Goal: Task Accomplishment & Management: Manage account settings

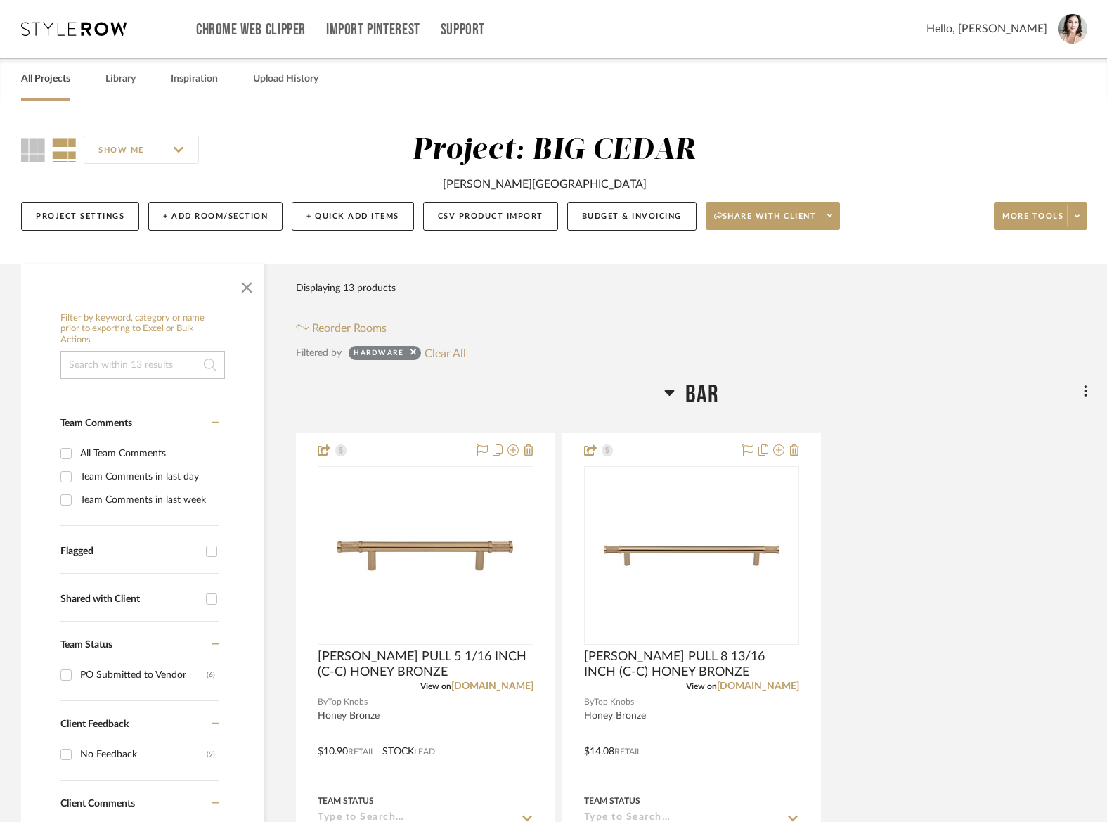
click at [46, 81] on link "All Projects" at bounding box center [45, 79] width 49 height 19
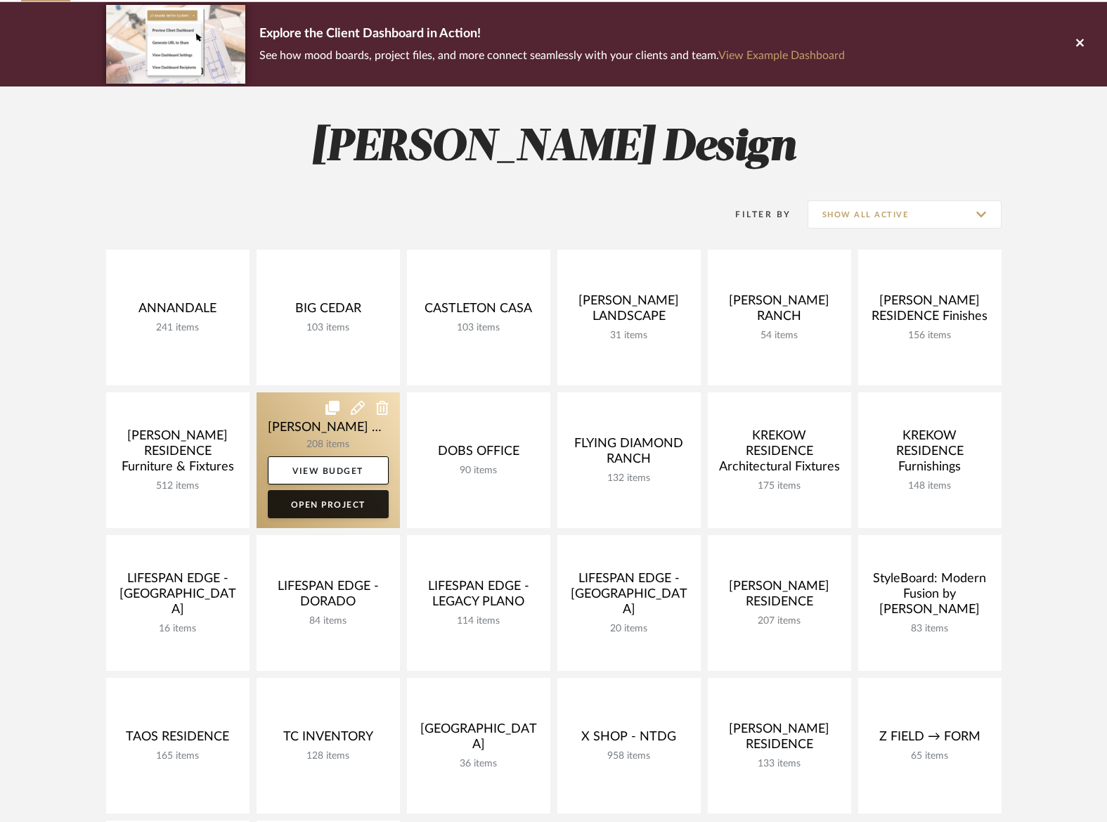
scroll to position [150, 0]
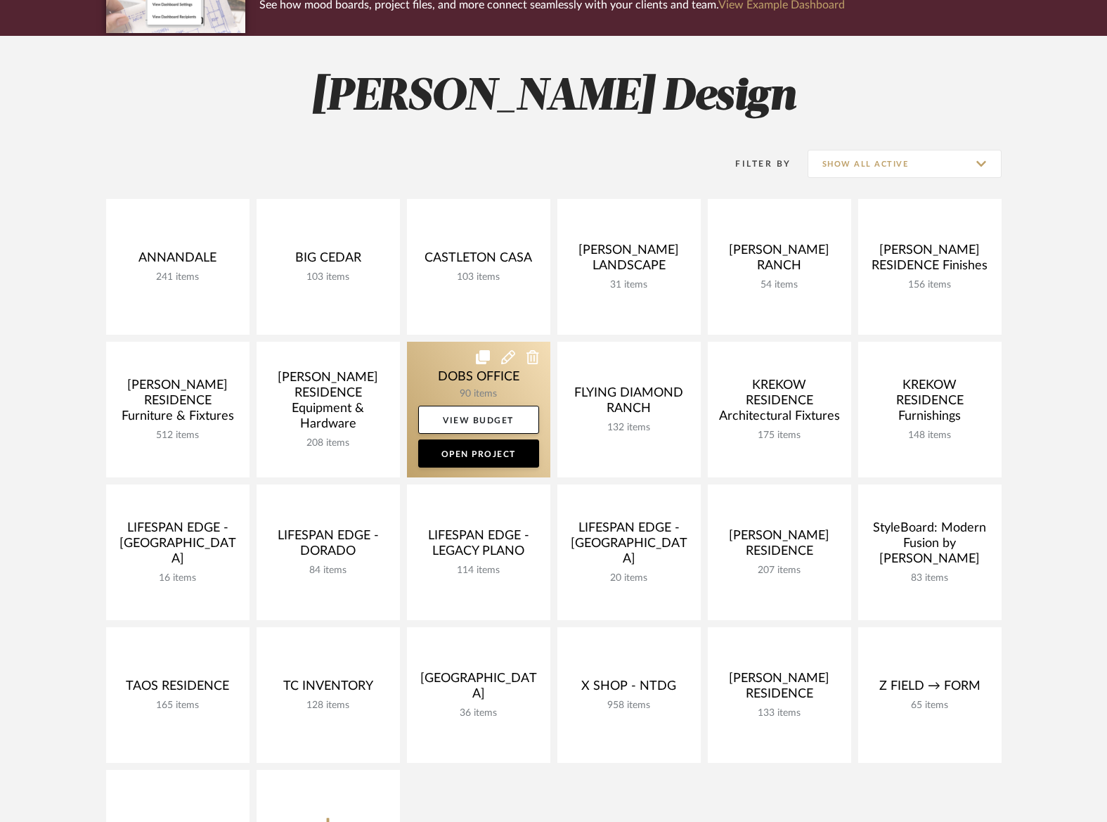
click at [454, 373] on link at bounding box center [478, 410] width 143 height 136
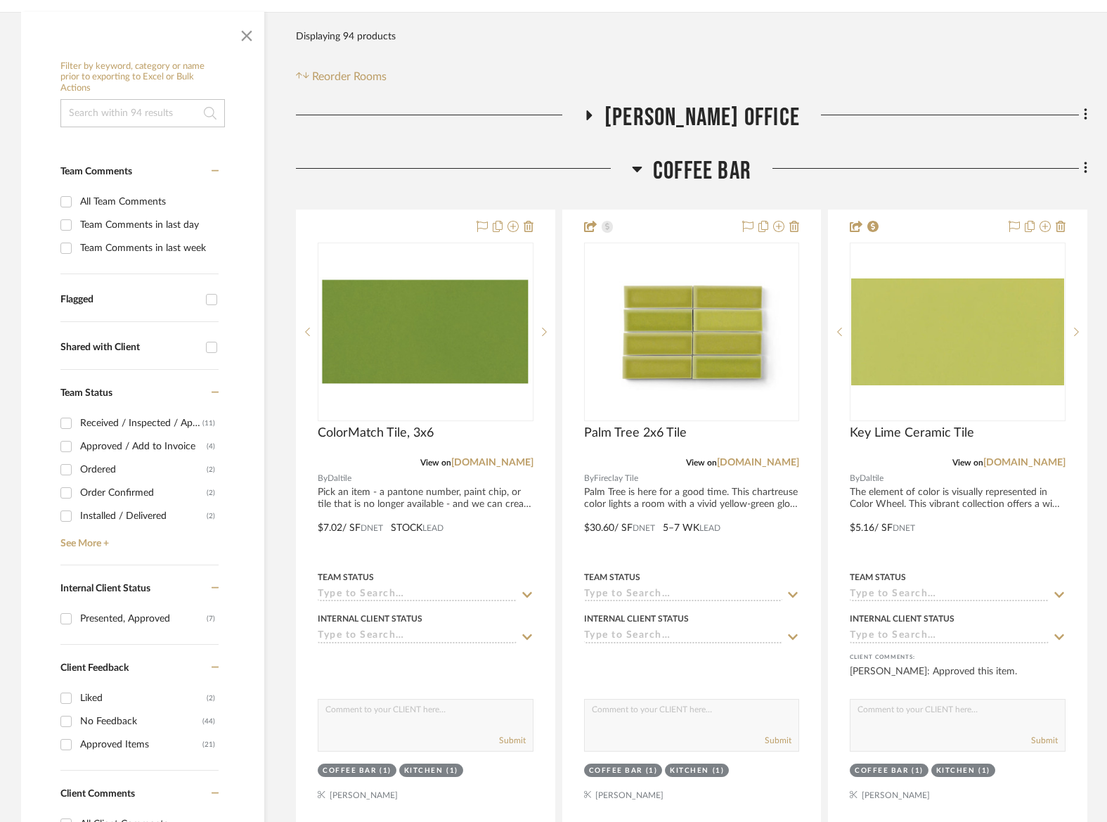
scroll to position [229, 0]
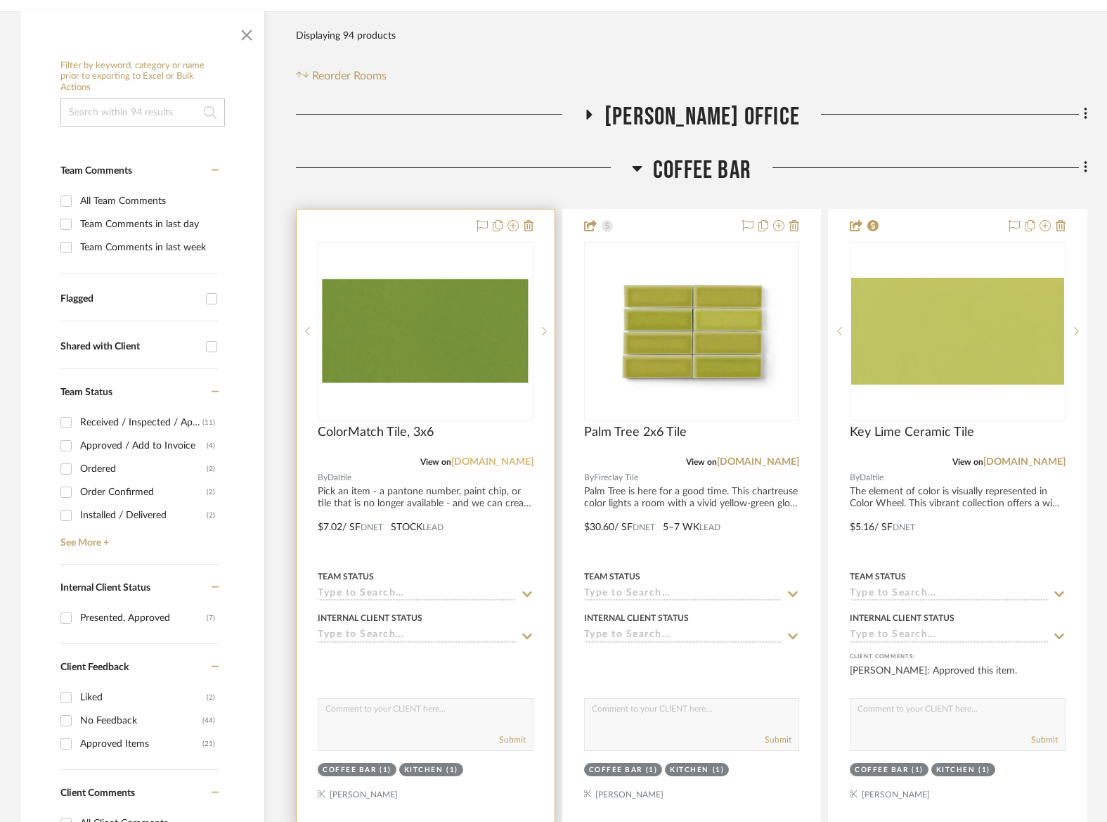
click at [513, 462] on link "[DOMAIN_NAME]" at bounding box center [492, 462] width 82 height 10
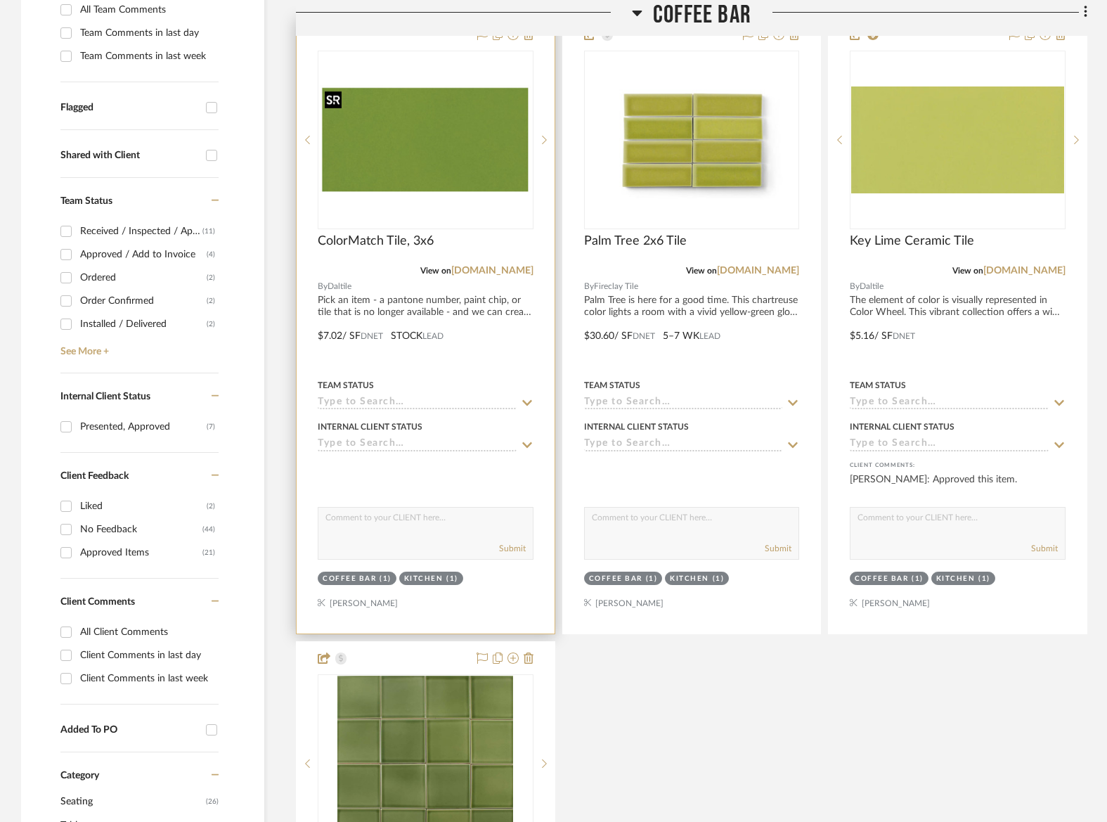
scroll to position [444, 0]
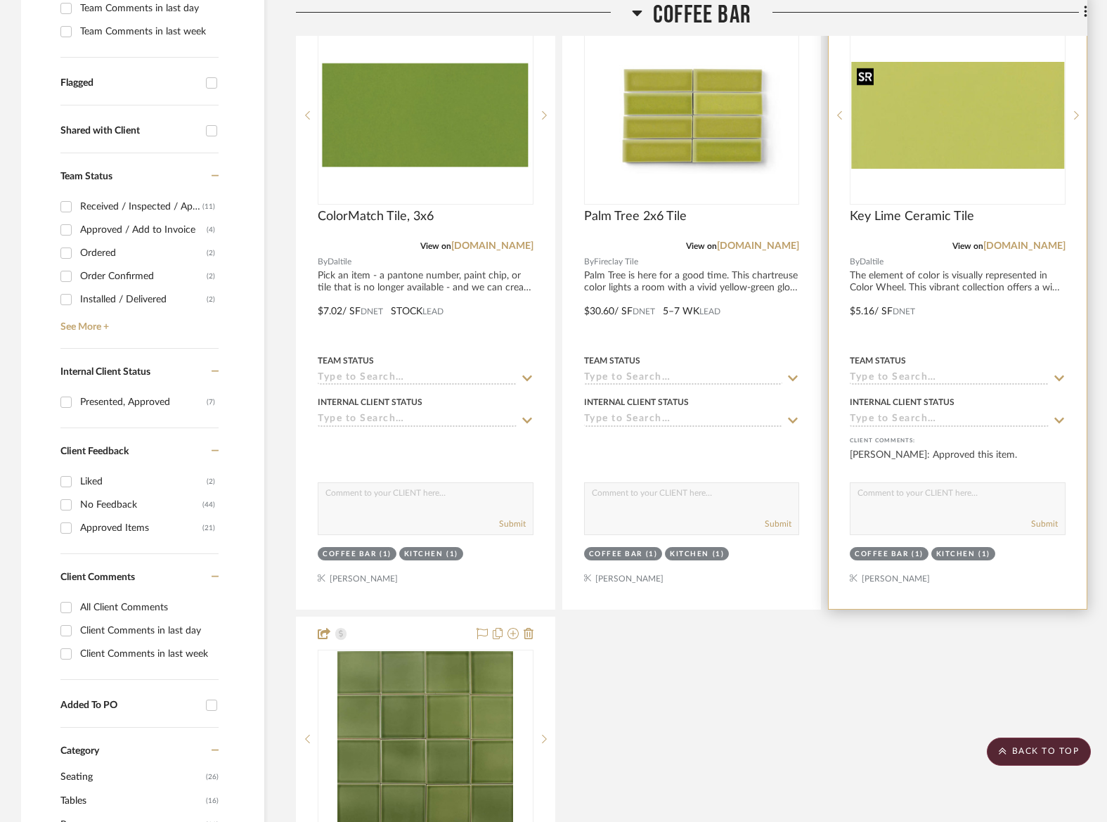
click at [944, 128] on img "0" at bounding box center [957, 115] width 213 height 106
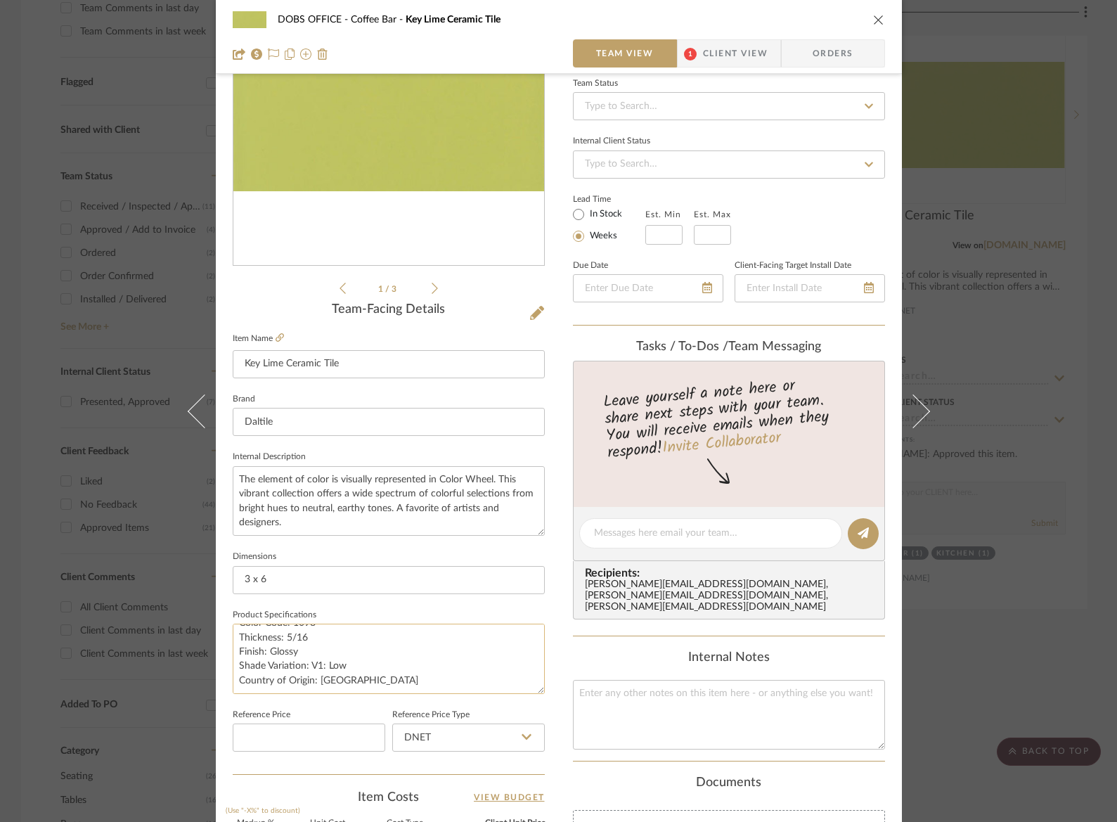
scroll to position [14, 0]
click at [276, 335] on icon at bounding box center [280, 337] width 8 height 8
click at [877, 14] on icon "close" at bounding box center [878, 19] width 11 height 11
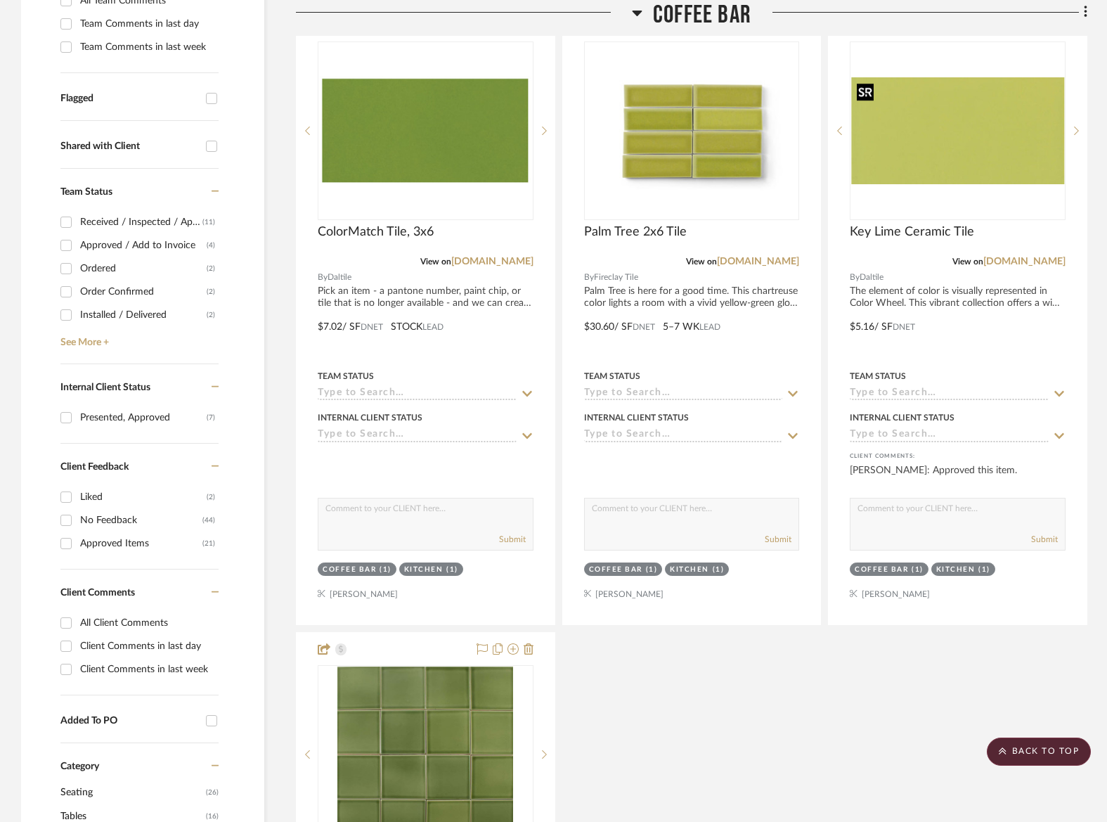
scroll to position [259, 0]
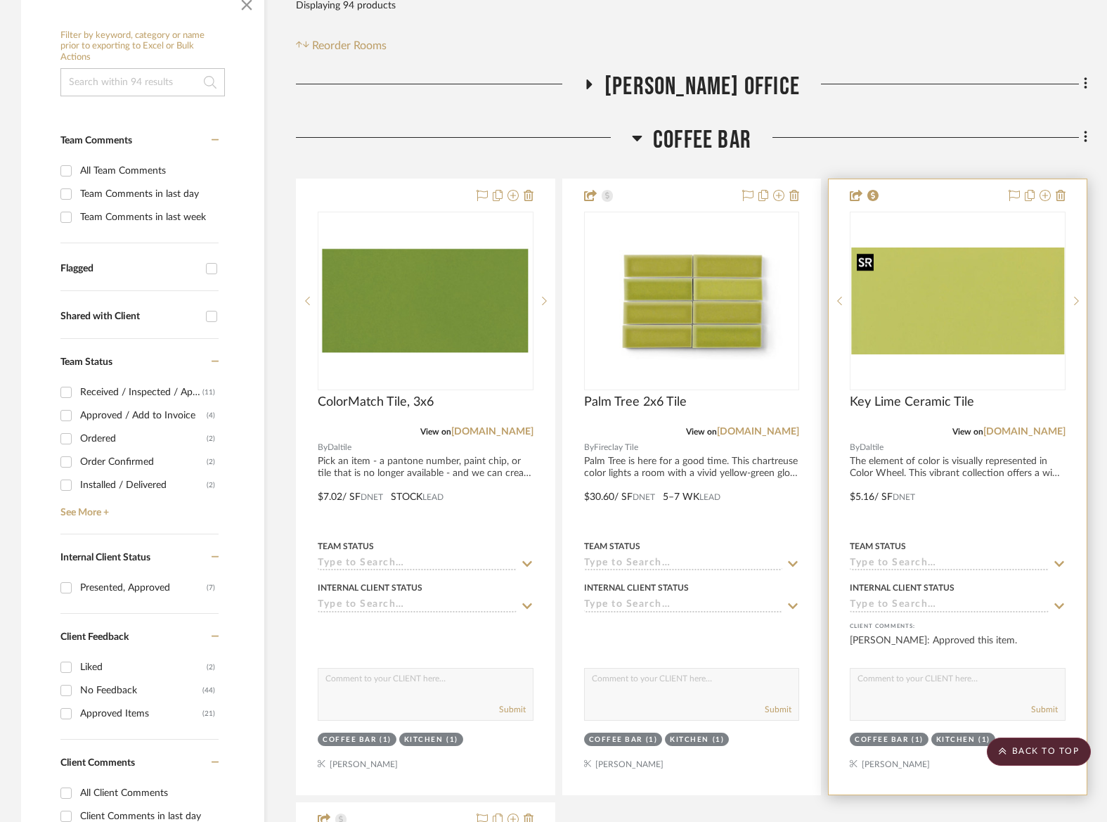
click at [957, 302] on img "0" at bounding box center [957, 300] width 213 height 106
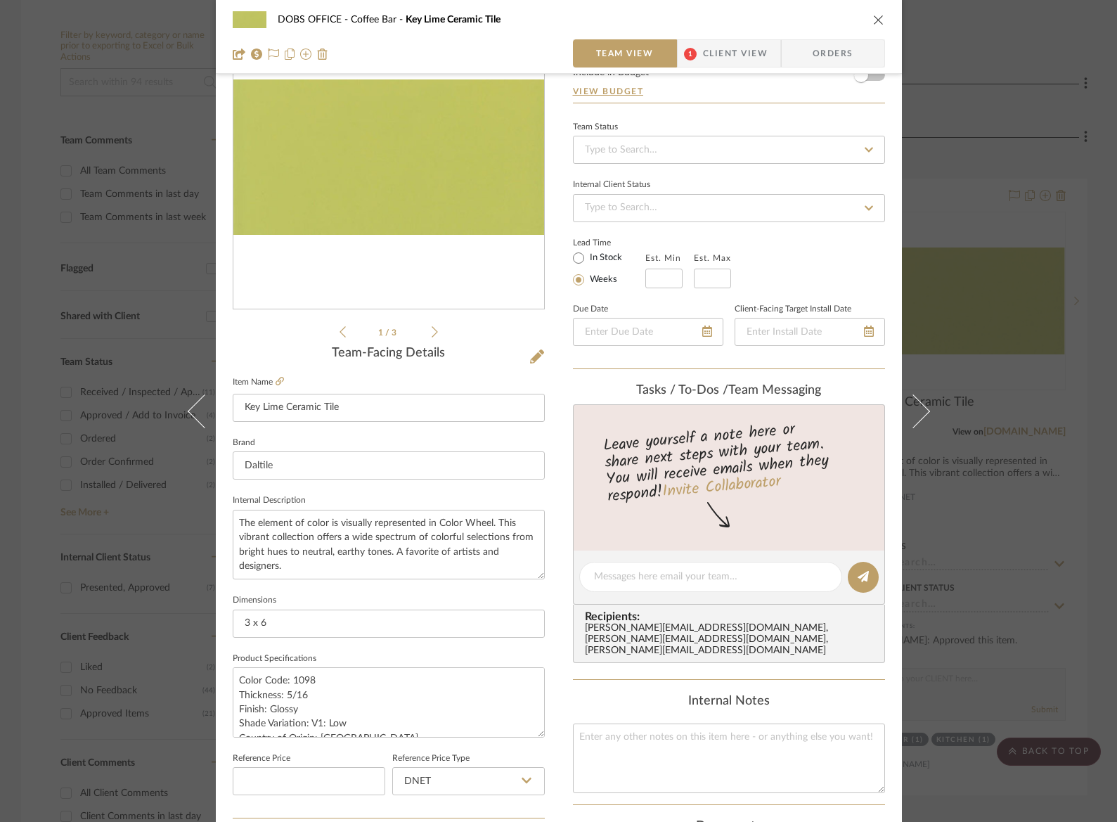
scroll to position [0, 0]
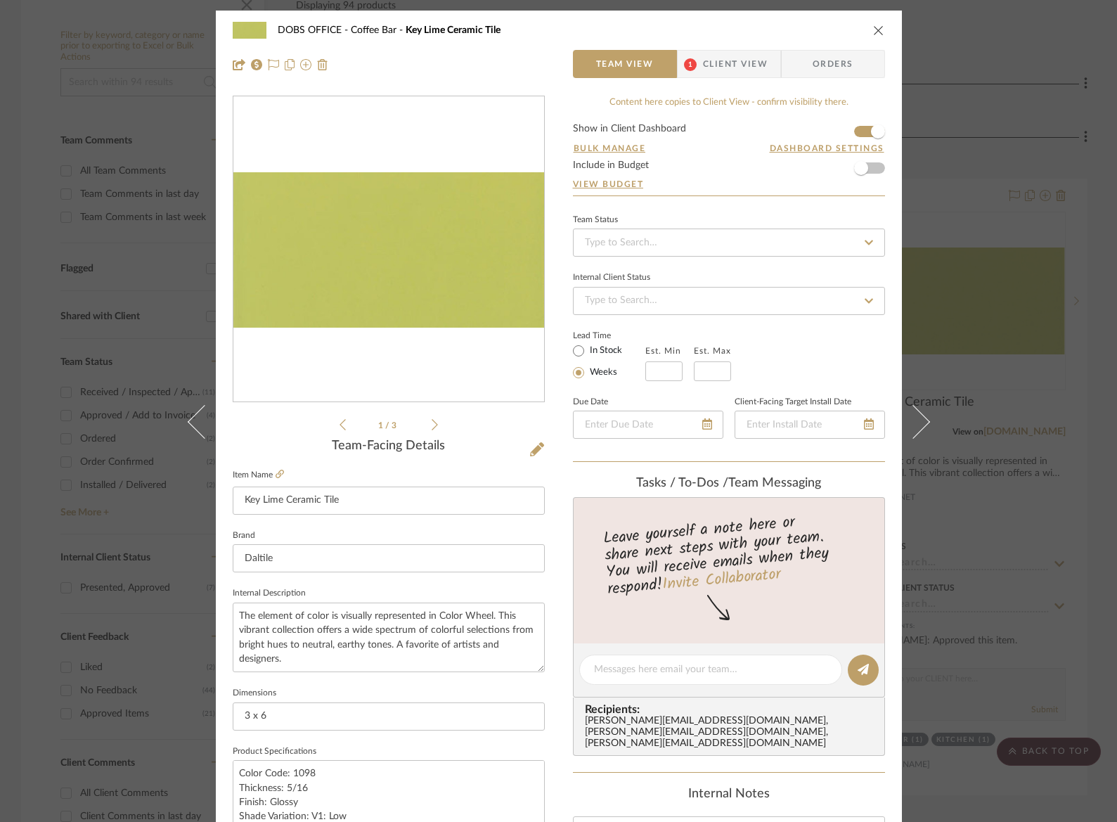
click at [716, 51] on span "Client View" at bounding box center [735, 64] width 65 height 28
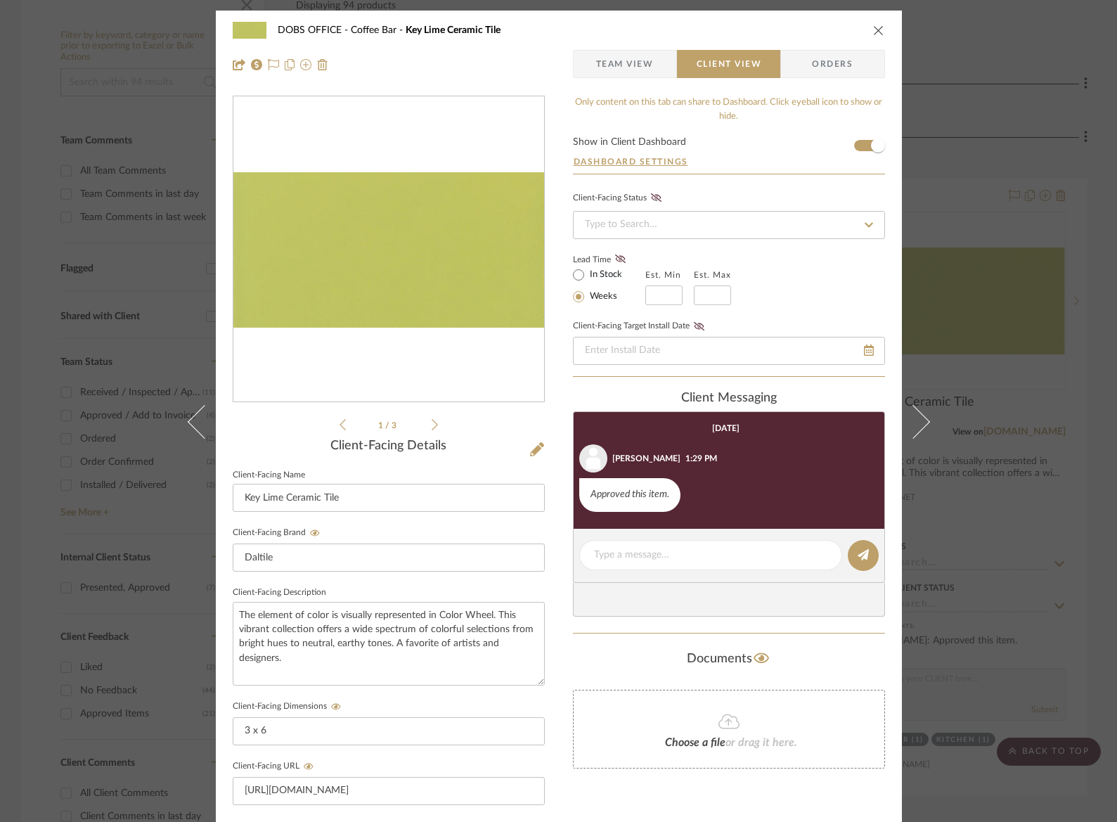
click at [873, 29] on icon "close" at bounding box center [878, 30] width 11 height 11
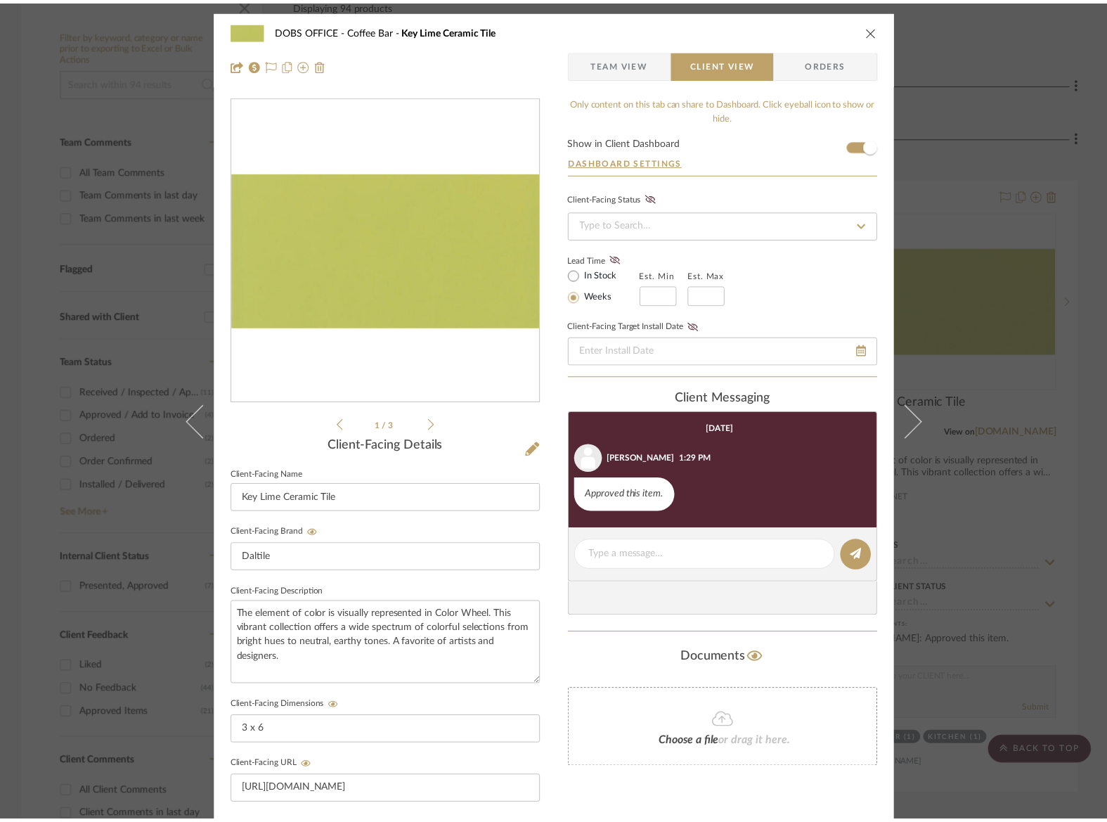
scroll to position [259, 0]
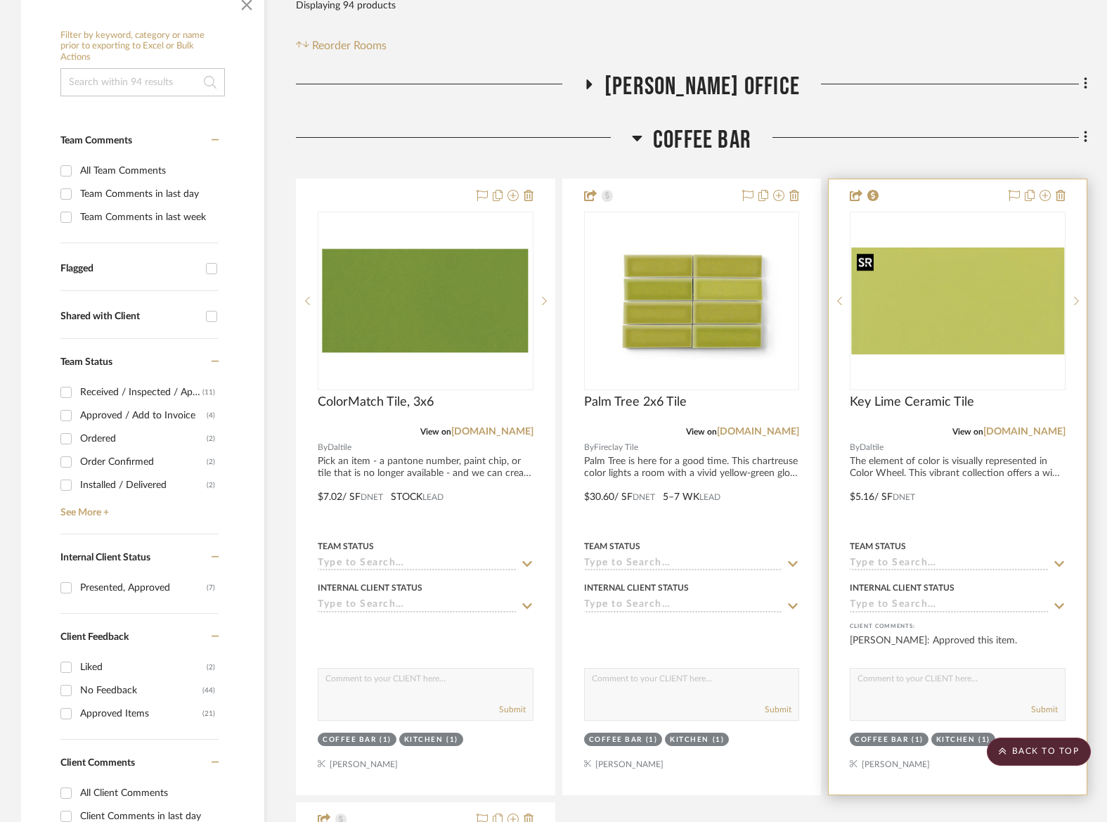
click at [972, 322] on img "0" at bounding box center [957, 300] width 213 height 106
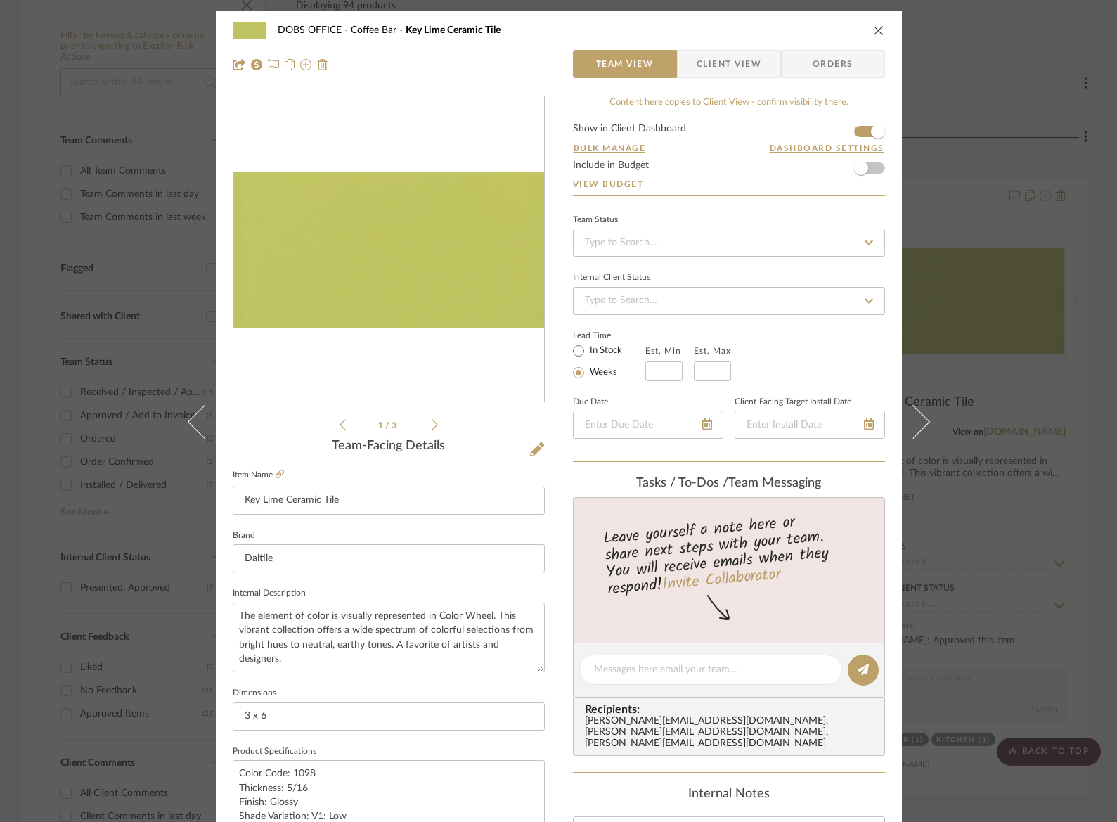
click at [1003, 23] on div "DOBS OFFICE Coffee Bar Key Lime Ceramic Tile Team View Client View Orders 1 / 3…" at bounding box center [558, 411] width 1117 height 822
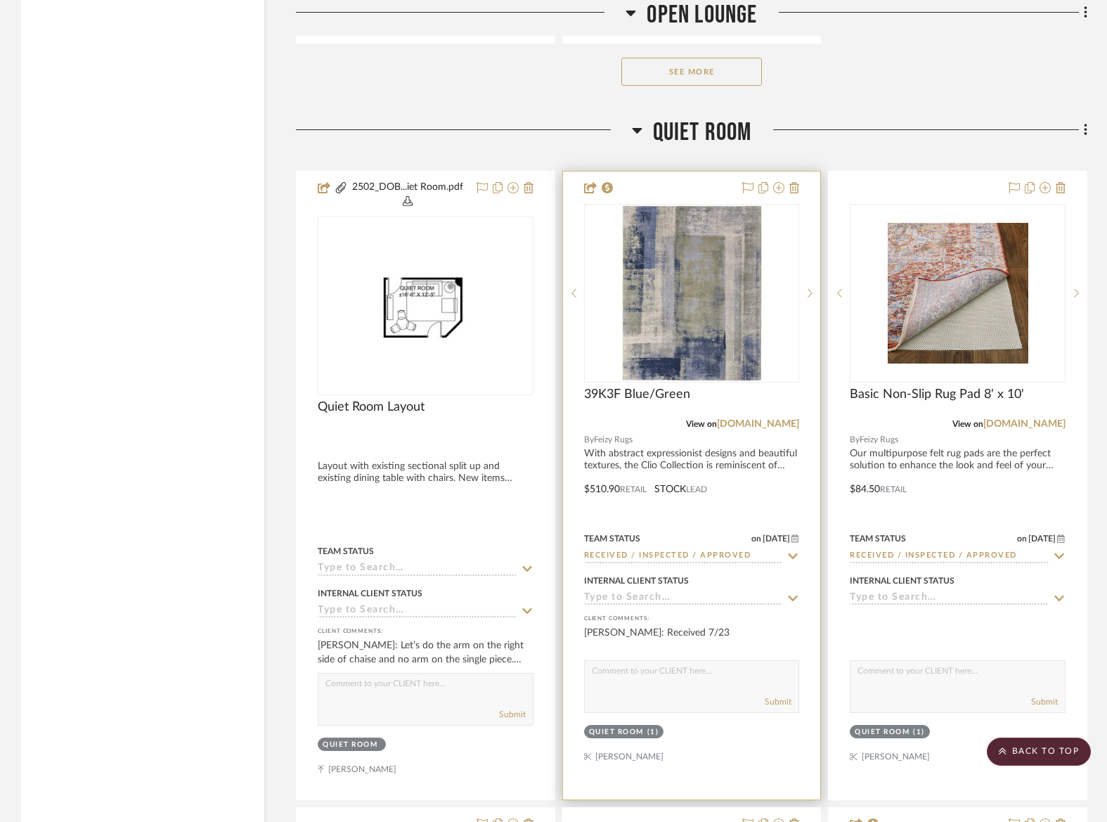
scroll to position [9103, 0]
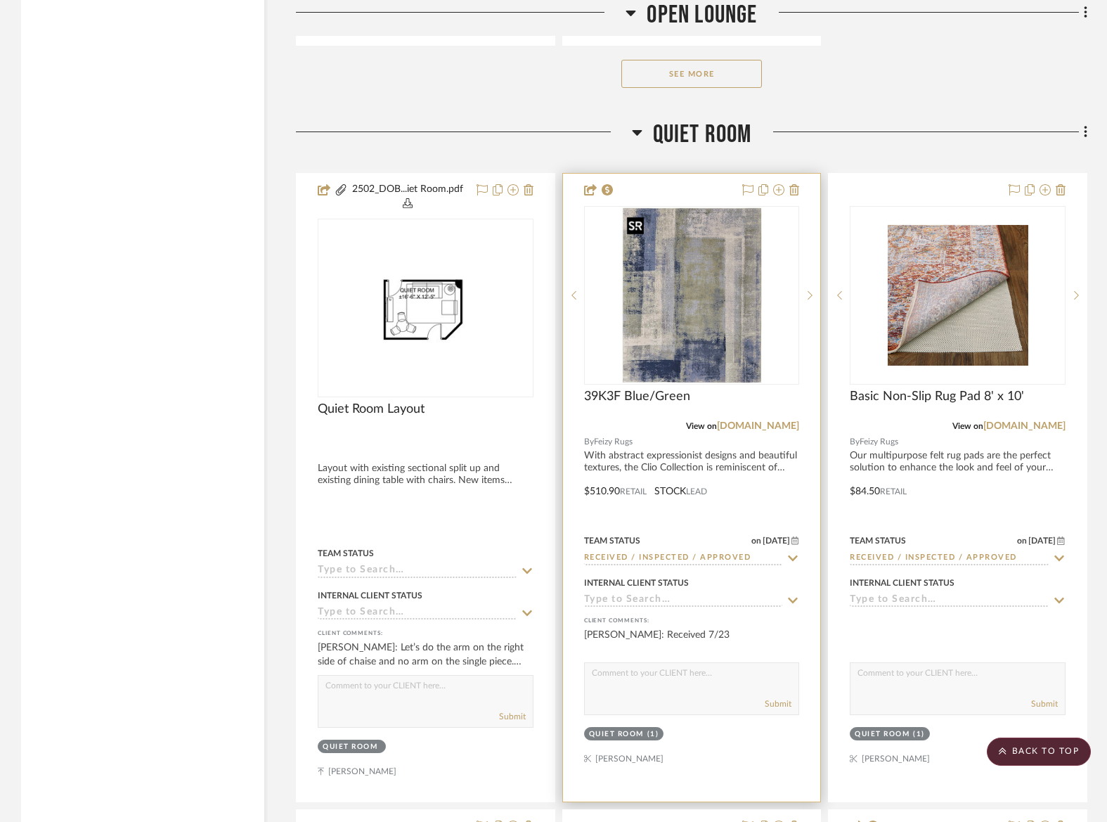
click at [687, 348] on img "0" at bounding box center [692, 295] width 141 height 176
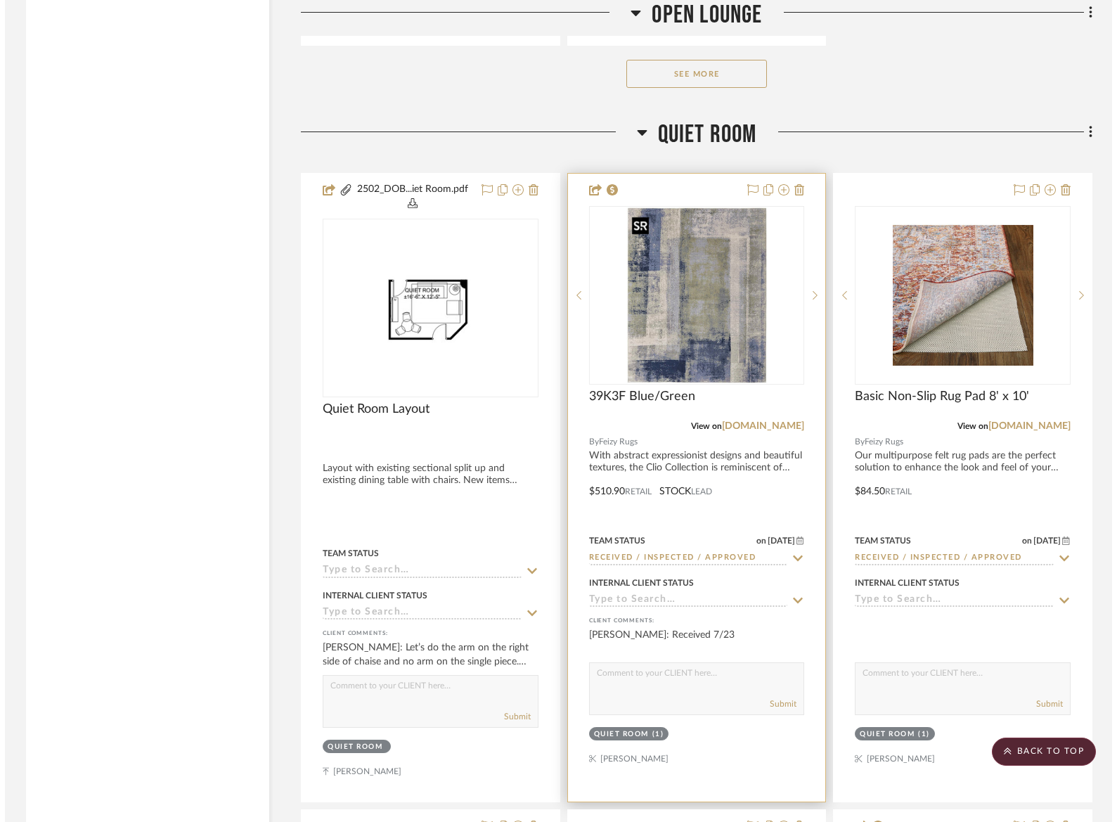
scroll to position [0, 0]
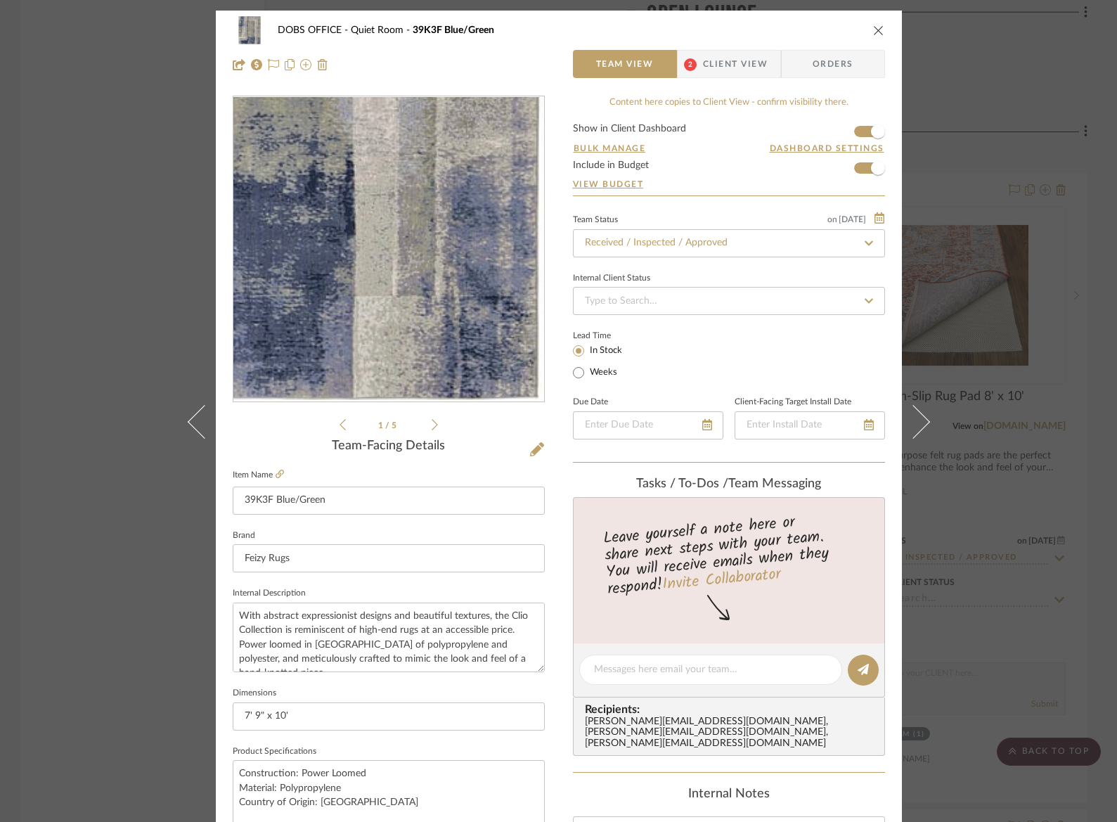
click at [476, 373] on img "0" at bounding box center [388, 249] width 244 height 305
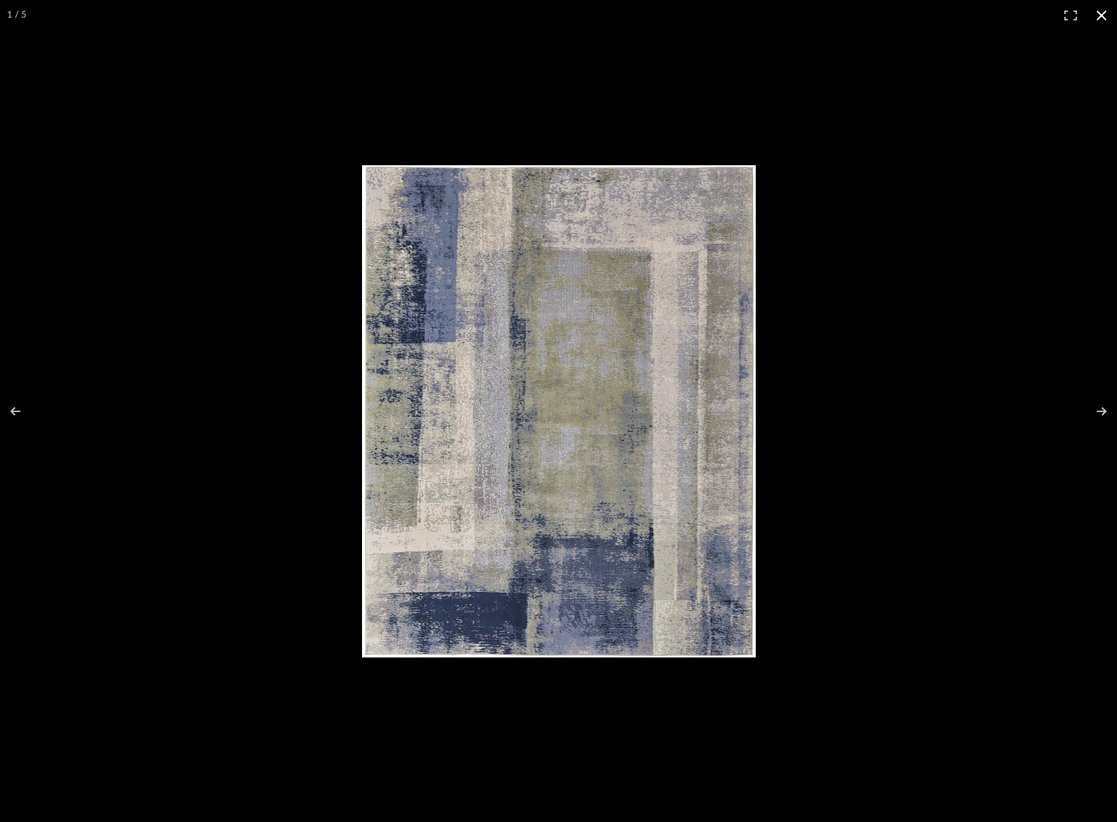
click at [1103, 13] on button at bounding box center [1101, 15] width 31 height 31
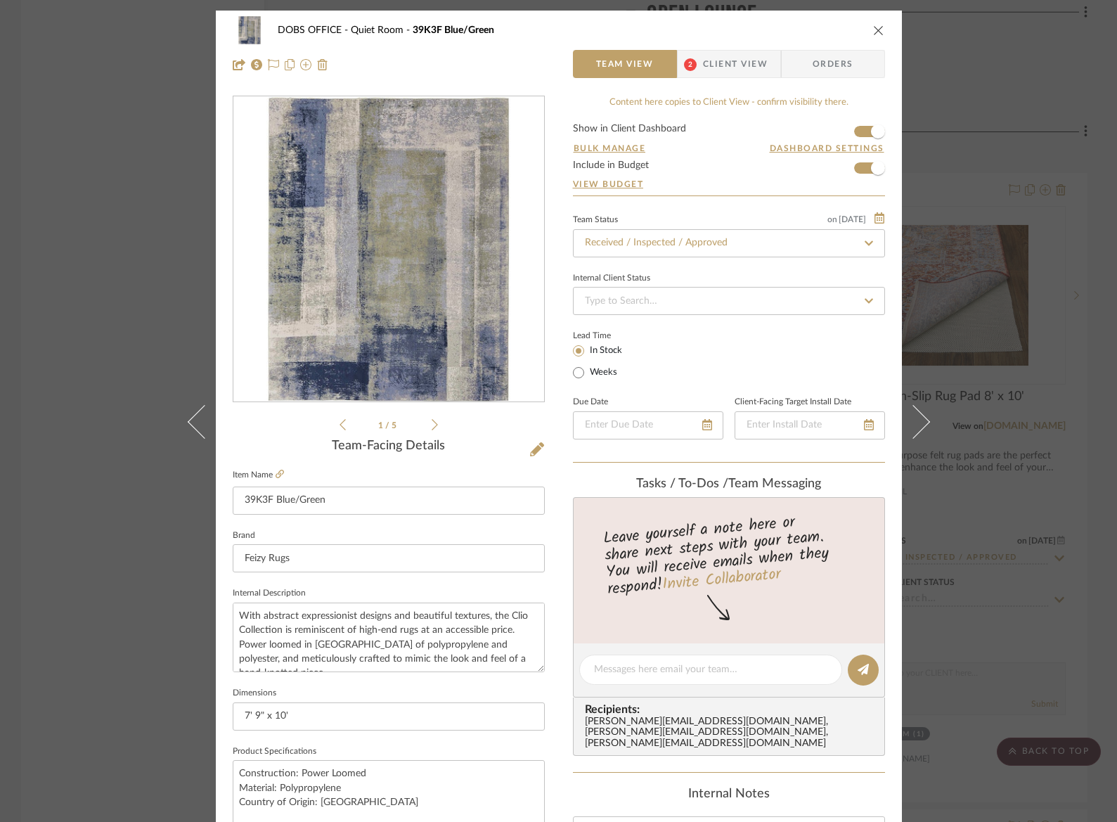
click at [873, 30] on icon "close" at bounding box center [878, 30] width 11 height 11
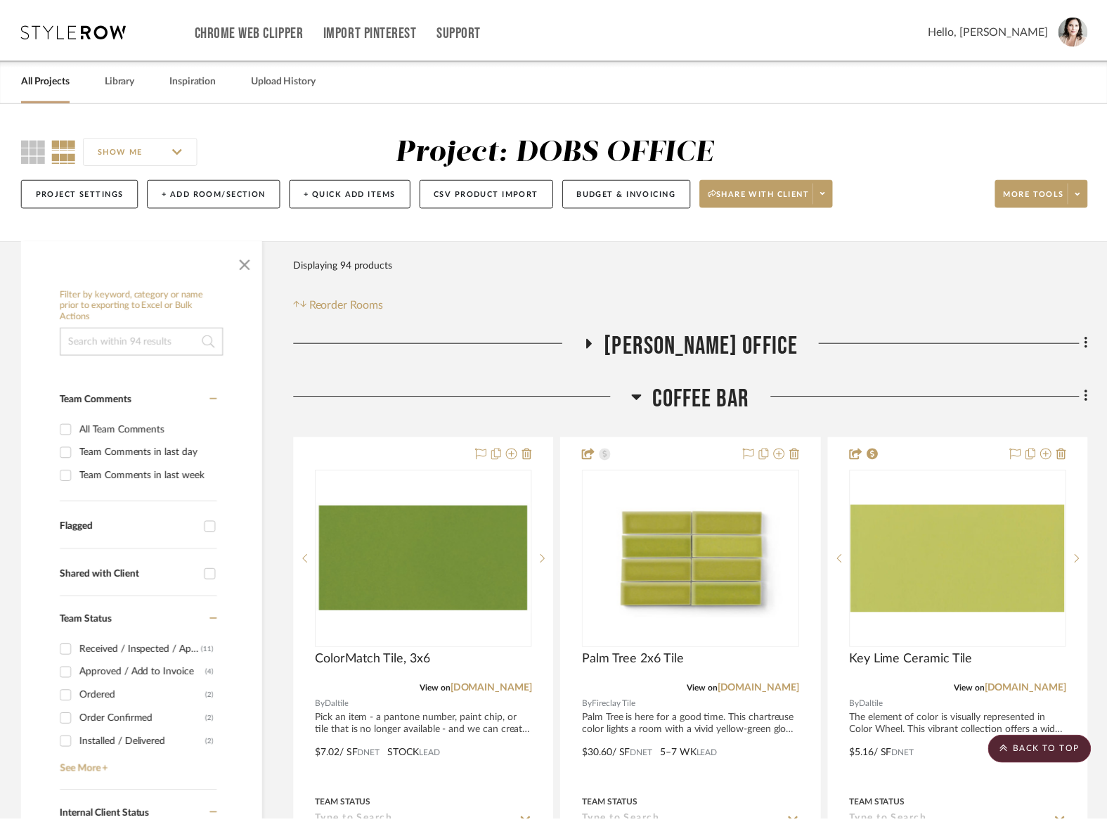
scroll to position [9103, 0]
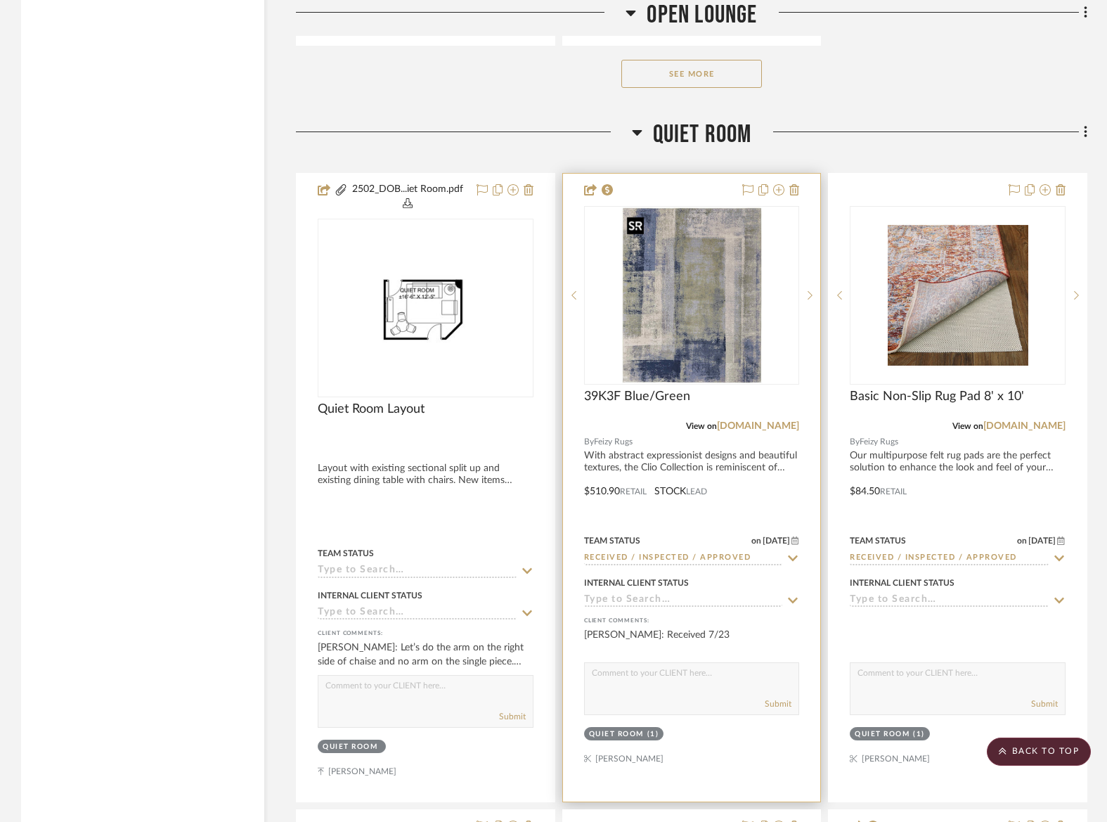
click at [729, 313] on img "0" at bounding box center [692, 295] width 141 height 176
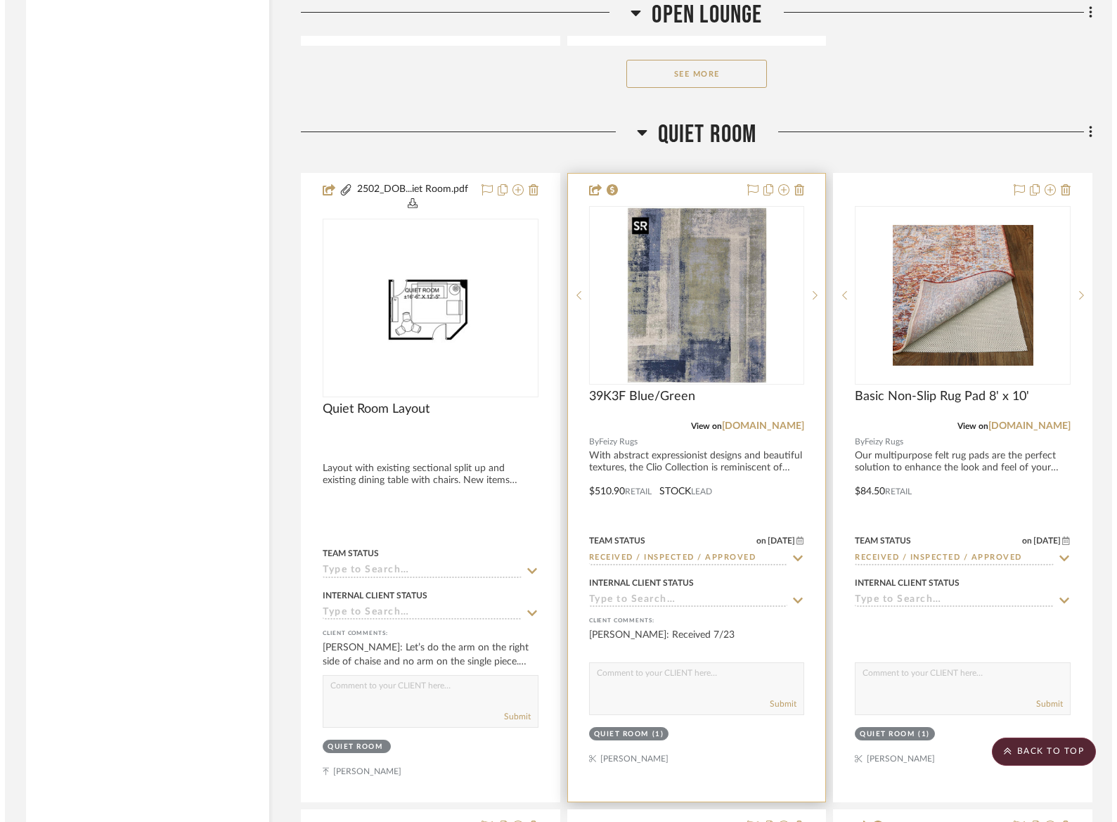
scroll to position [0, 0]
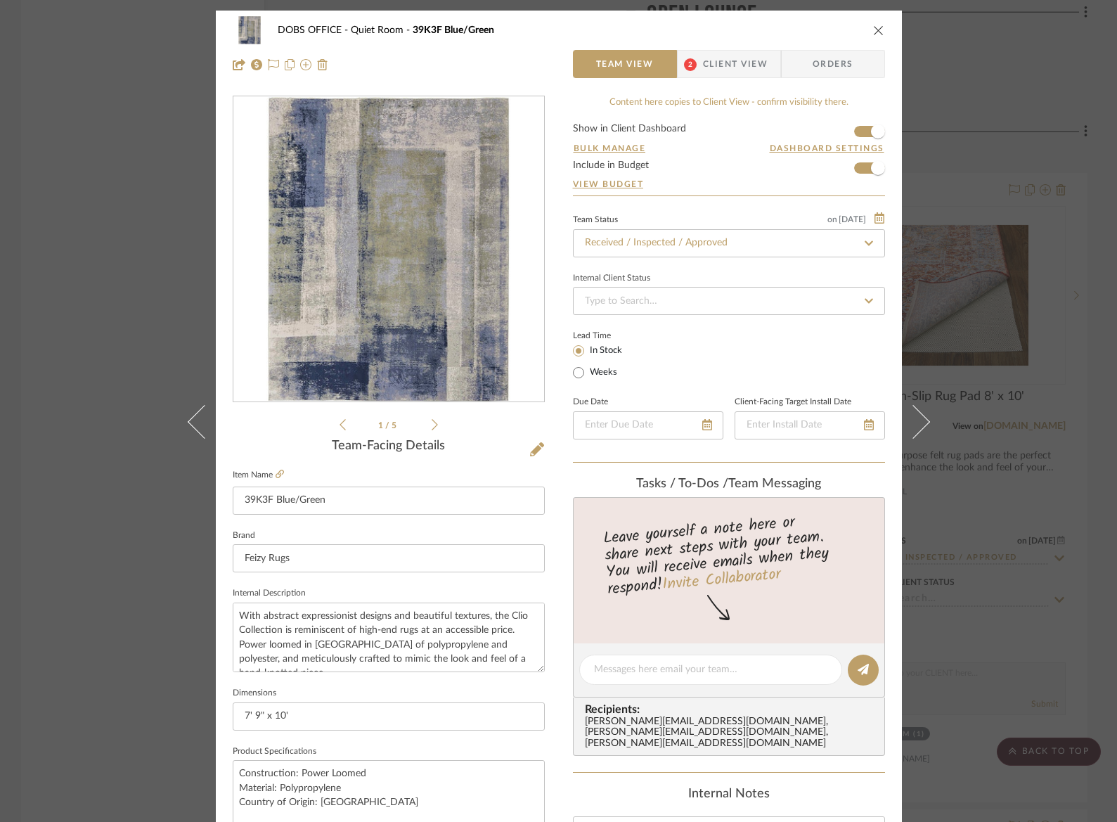
click at [711, 60] on span "Client View" at bounding box center [735, 64] width 65 height 28
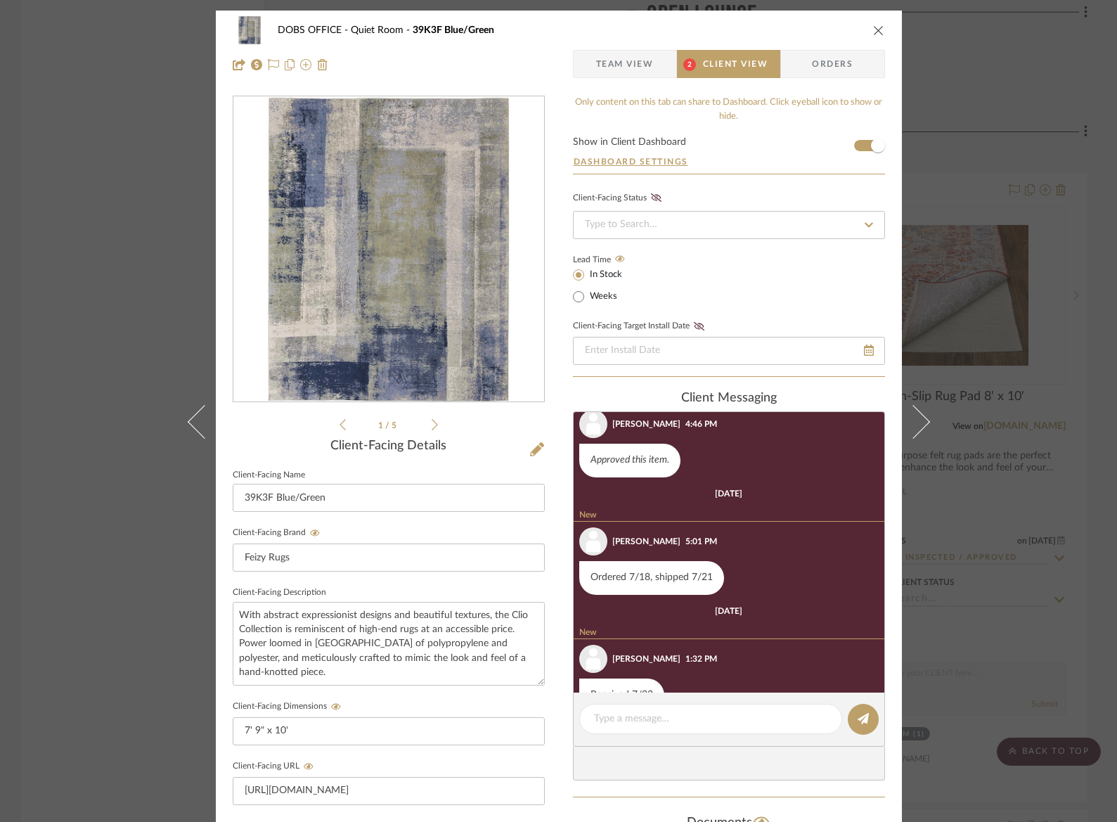
scroll to position [72, 0]
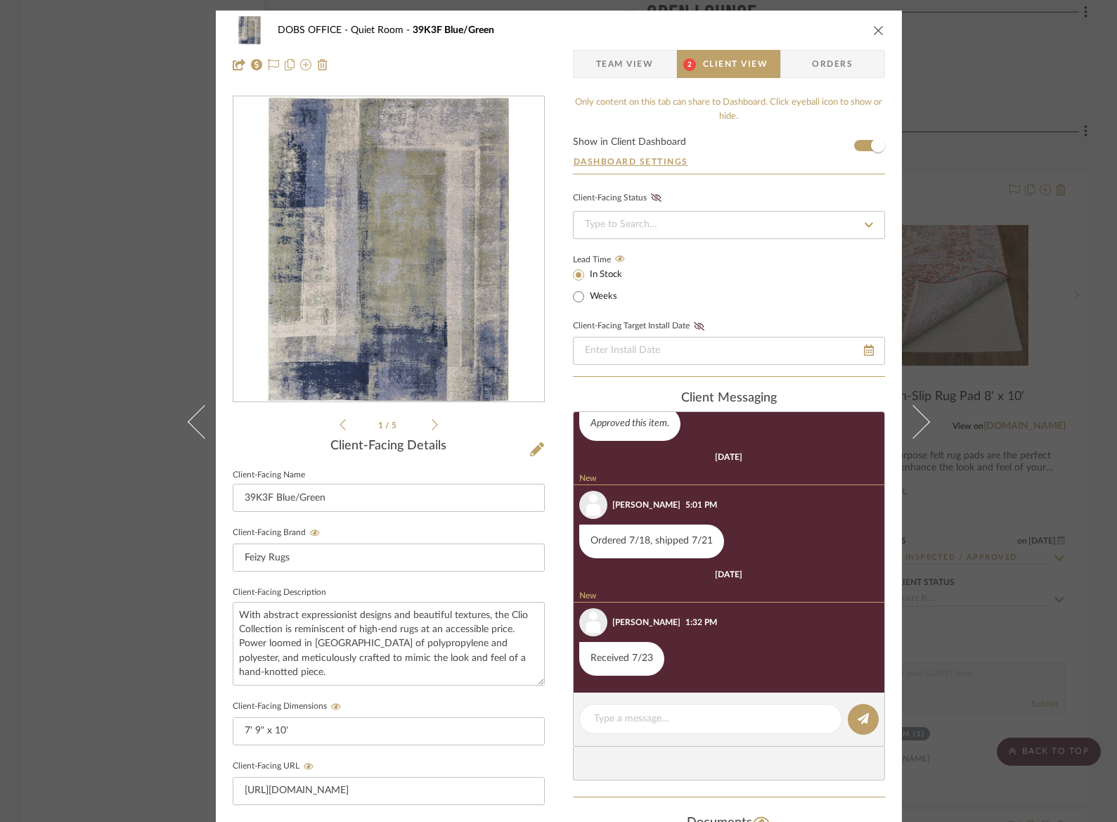
click at [111, 214] on div "DOBS OFFICE Quiet Room 39K3F Blue/Green Team View 2 Client View Orders 1 / 5 Cl…" at bounding box center [558, 411] width 1117 height 822
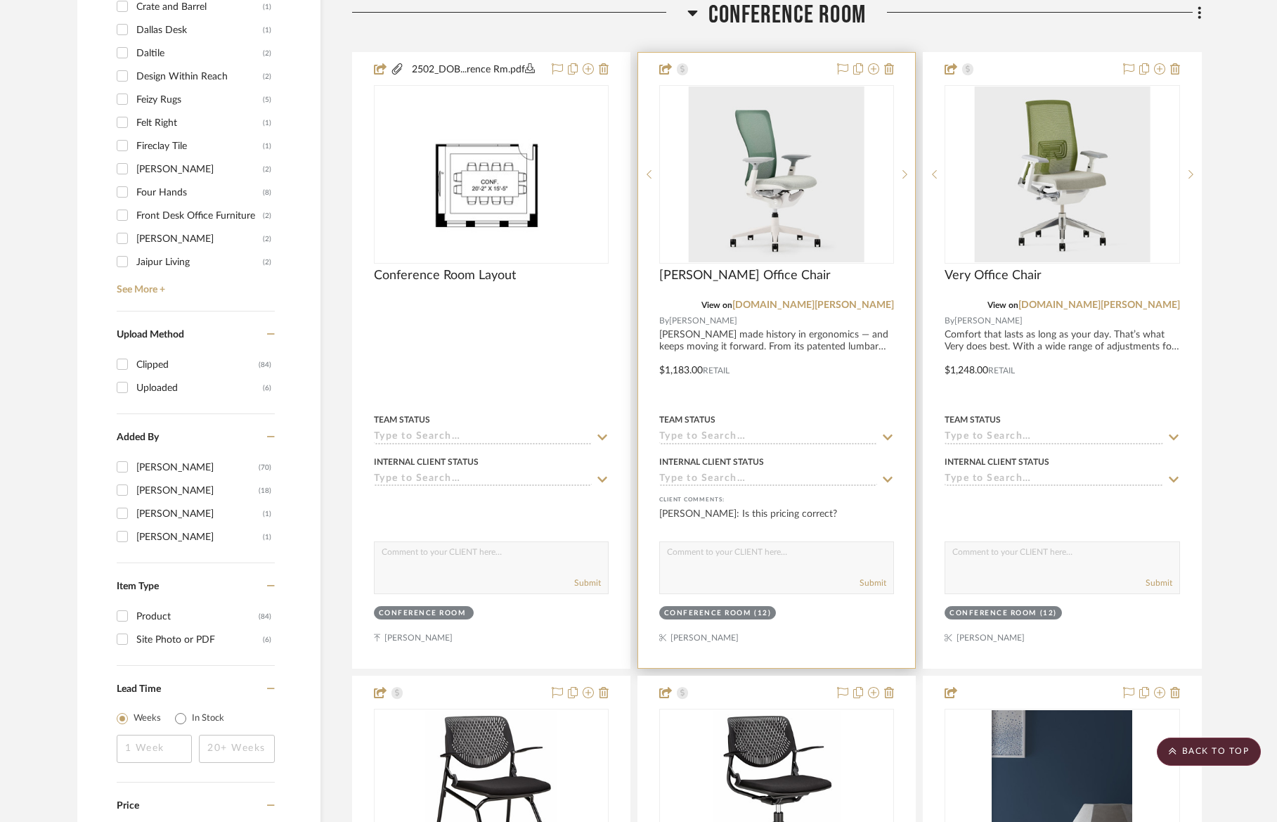
scroll to position [1686, 0]
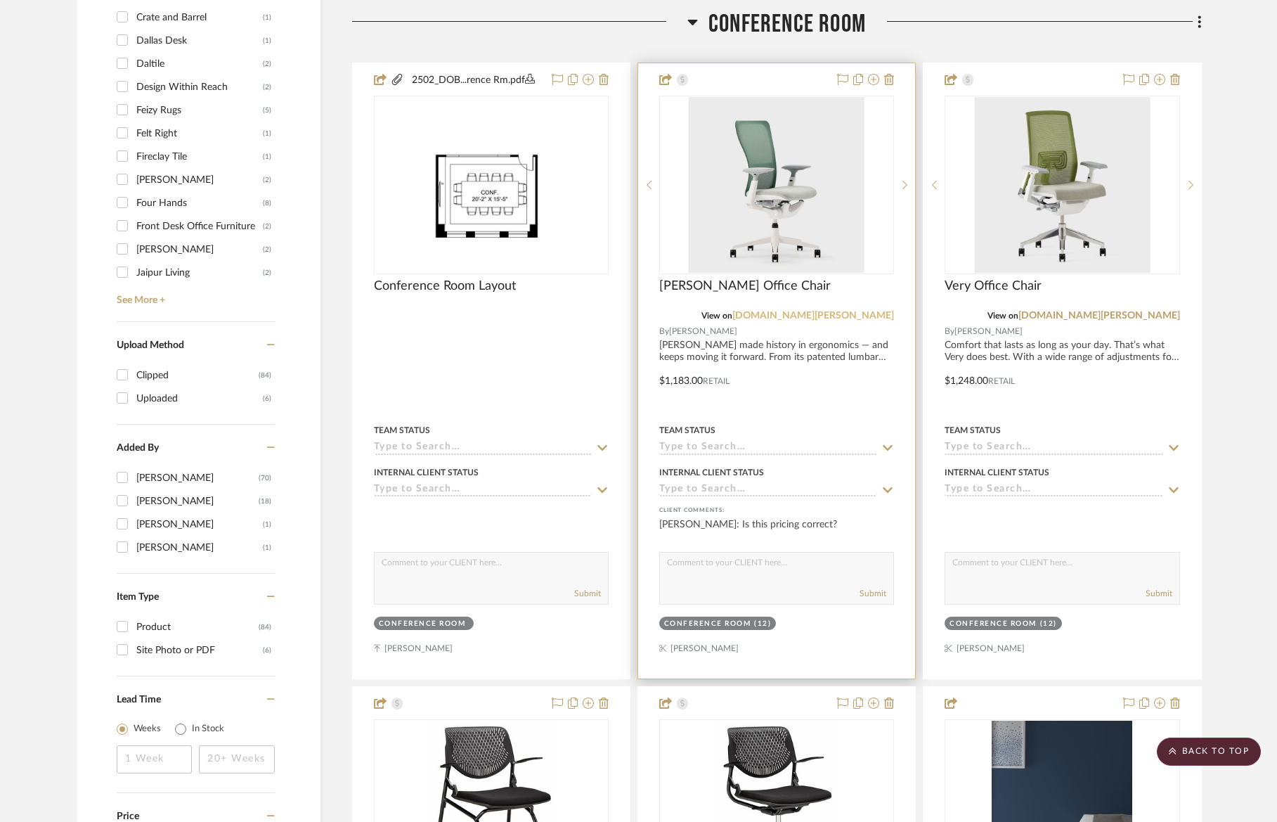
click at [847, 316] on link "[DOMAIN_NAME][PERSON_NAME]" at bounding box center [814, 316] width 162 height 10
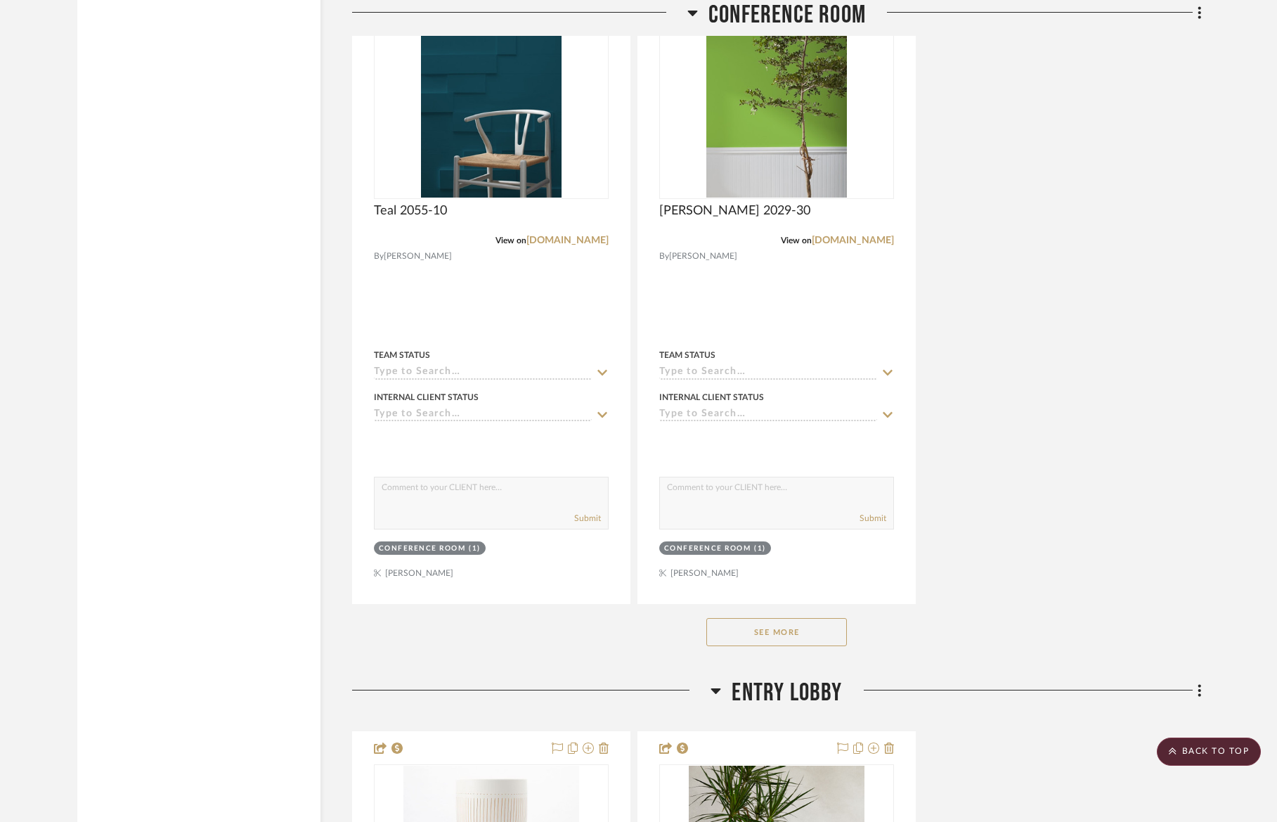
scroll to position [3340, 0]
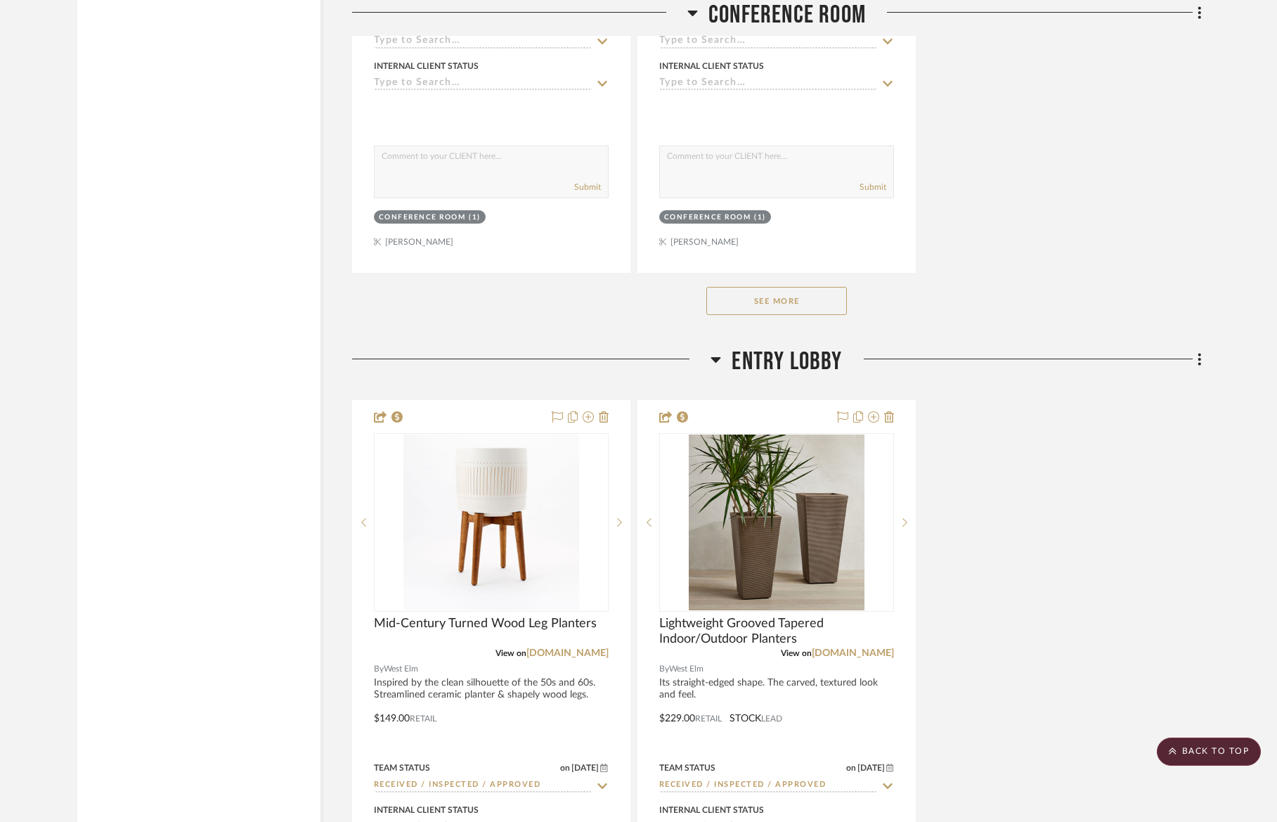
click at [754, 295] on button "See More" at bounding box center [777, 301] width 141 height 28
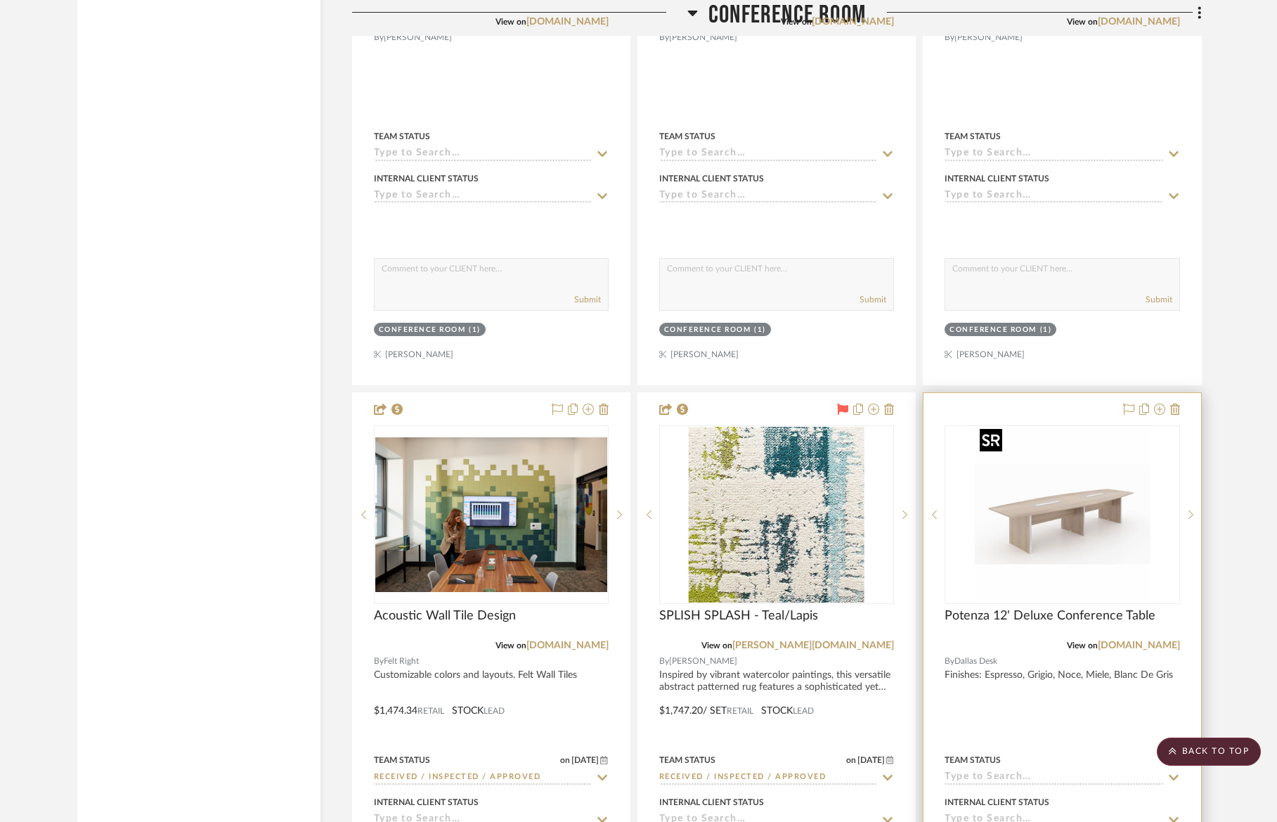
scroll to position [3374, 0]
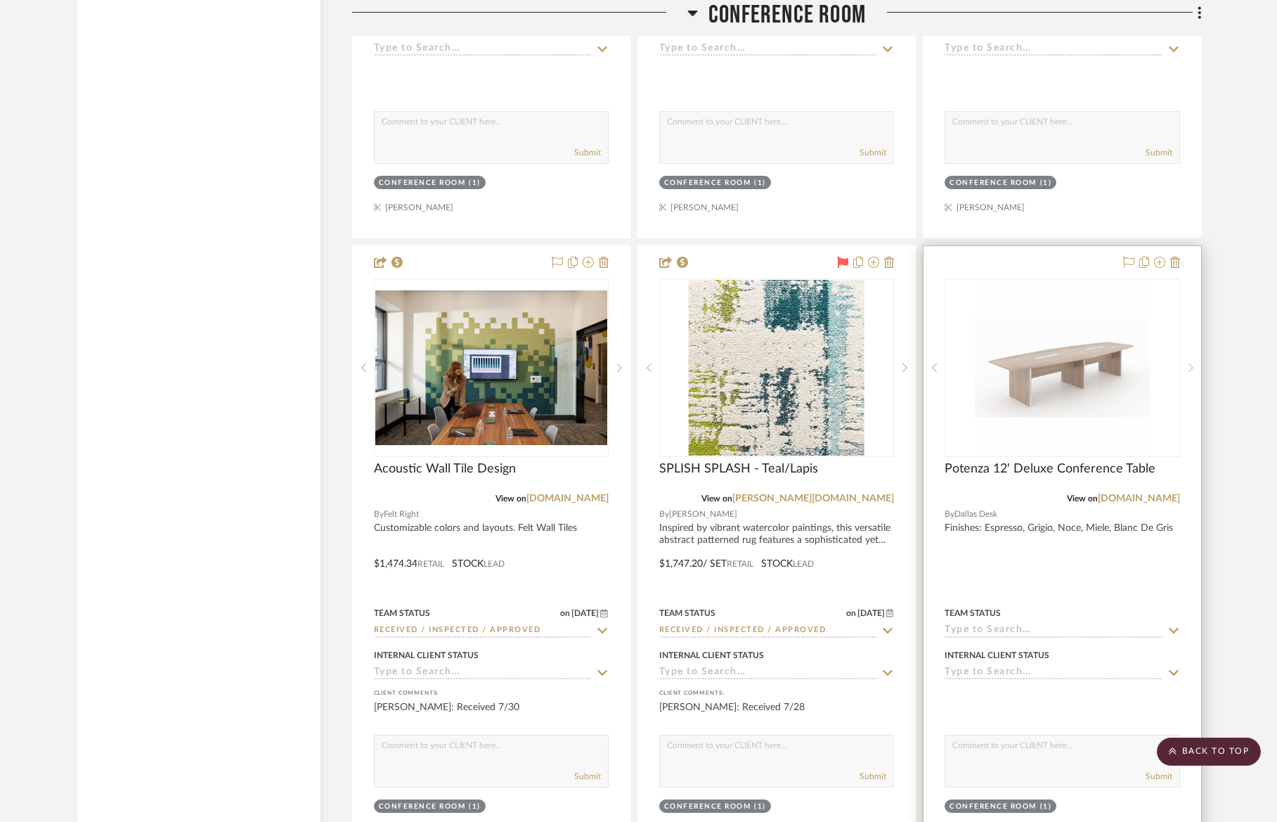
click at [1107, 366] on sr-next-btn at bounding box center [1190, 368] width 21 height 10
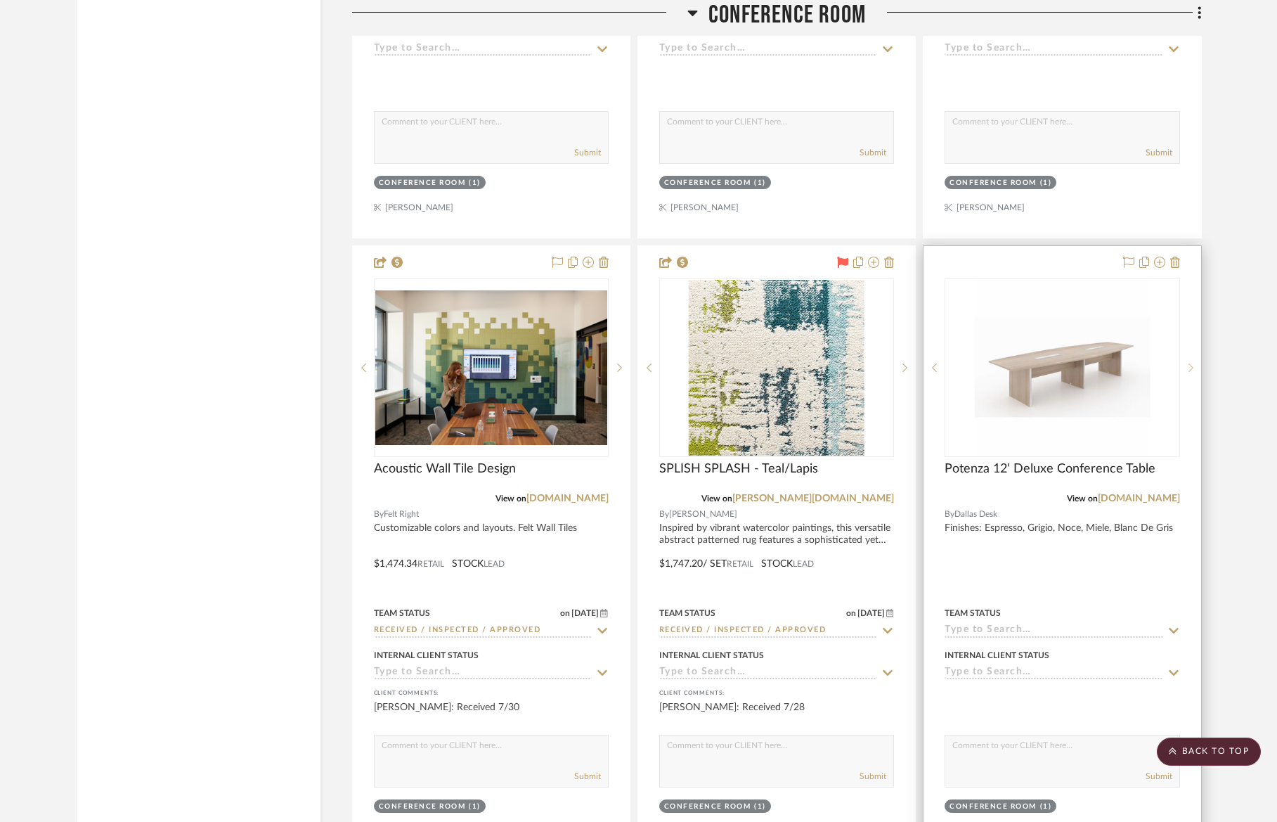
click at [1107, 366] on sr-next-btn at bounding box center [1190, 368] width 21 height 10
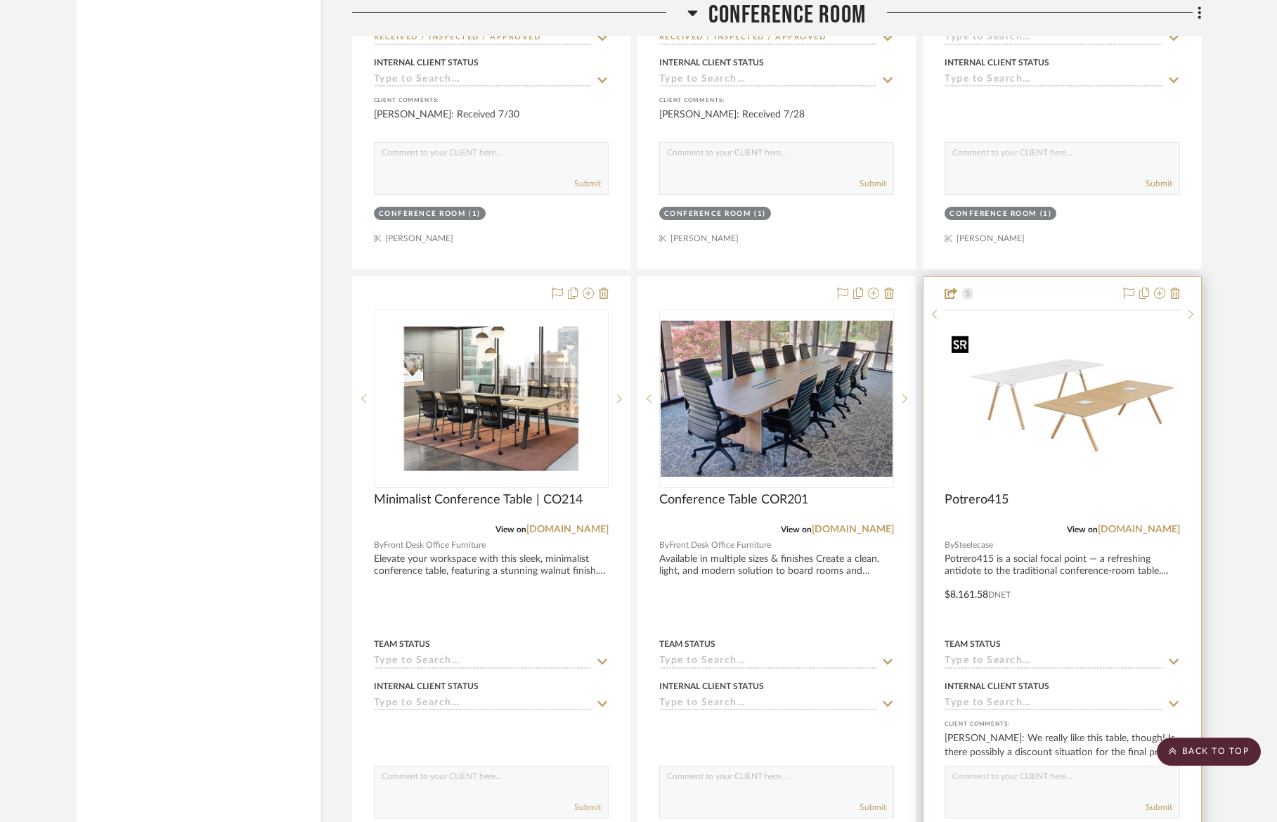
scroll to position [4054, 0]
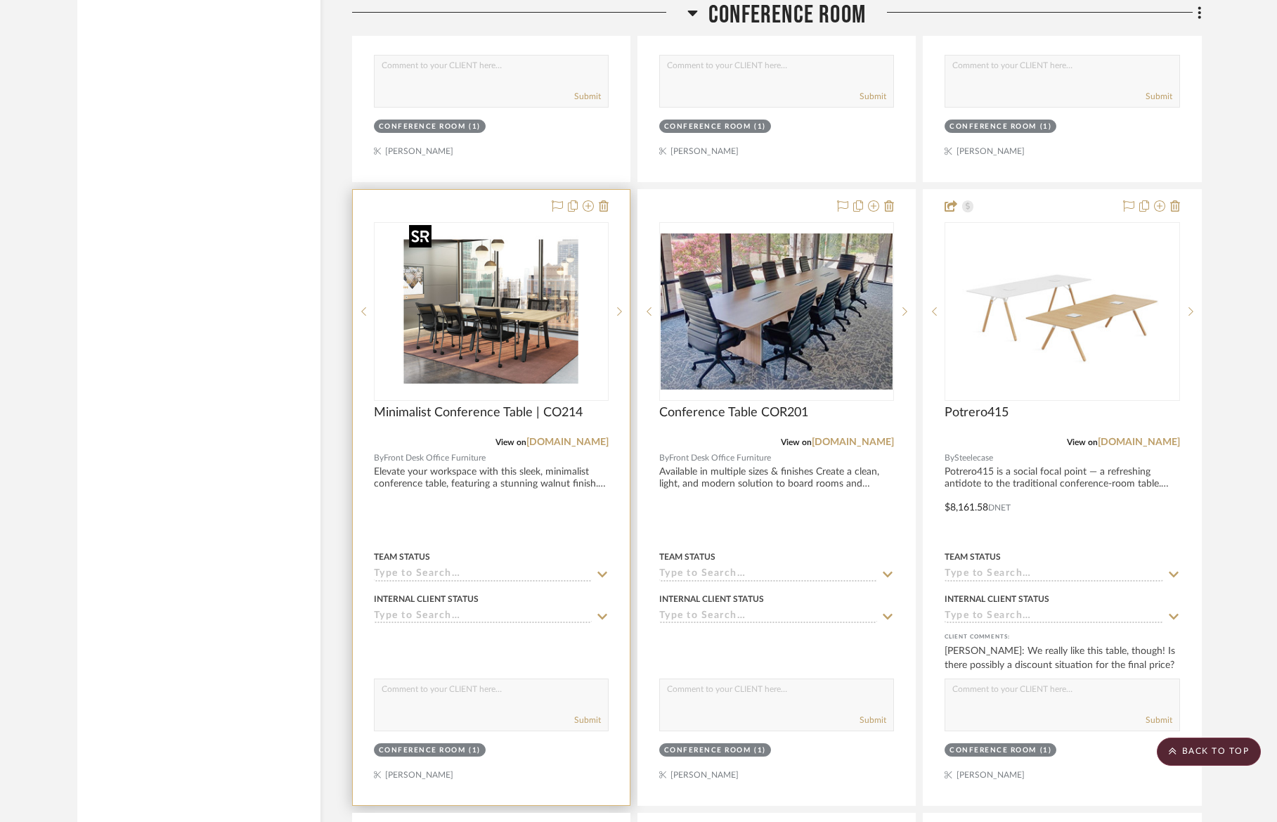
click at [479, 359] on img "0" at bounding box center [492, 312] width 176 height 176
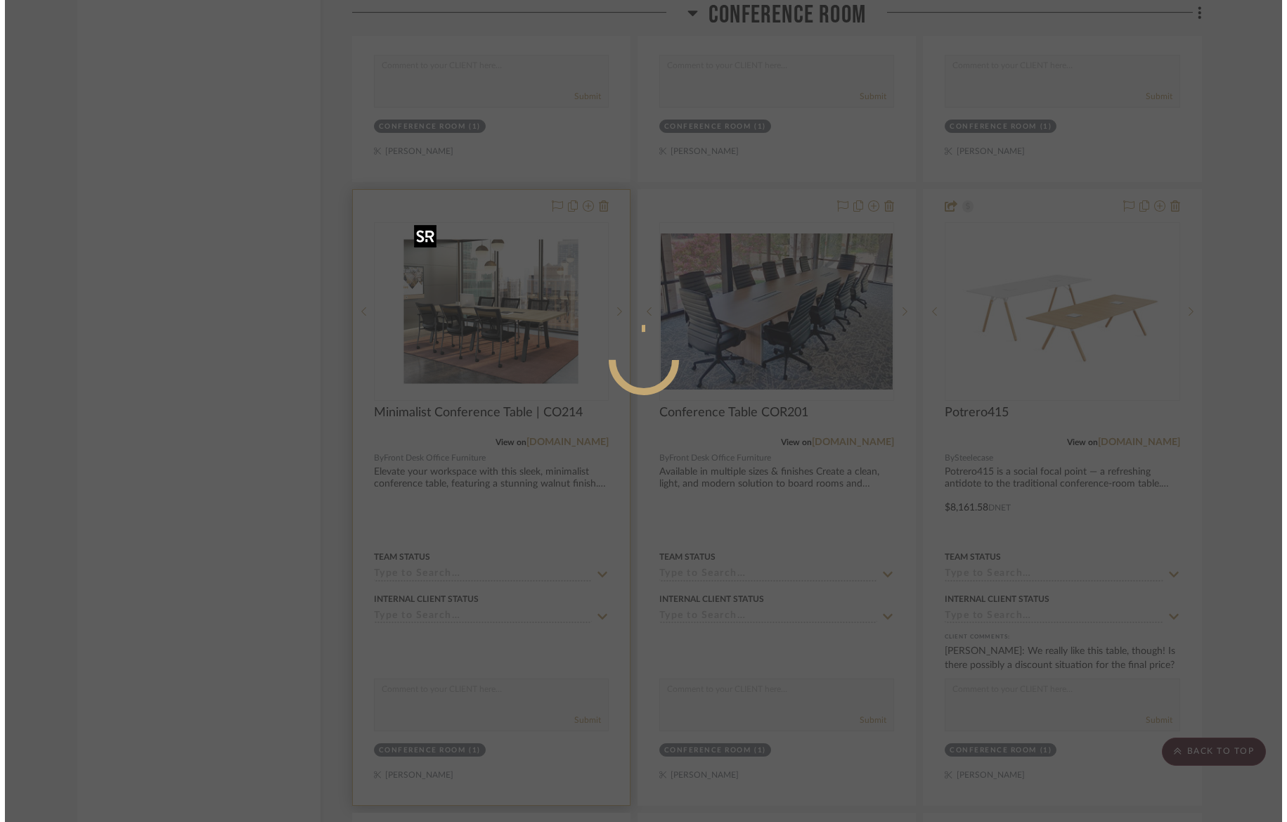
scroll to position [0, 0]
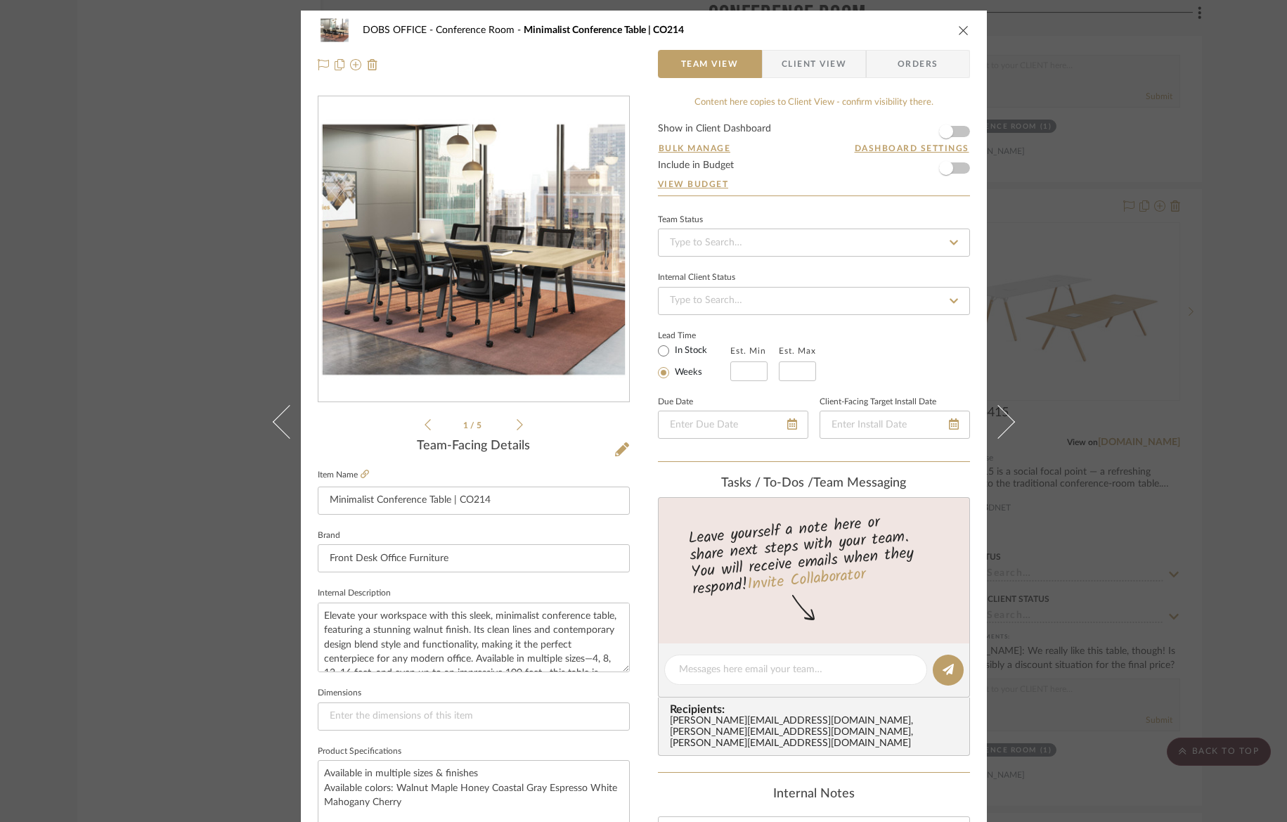
click at [517, 425] on icon at bounding box center [520, 424] width 6 height 13
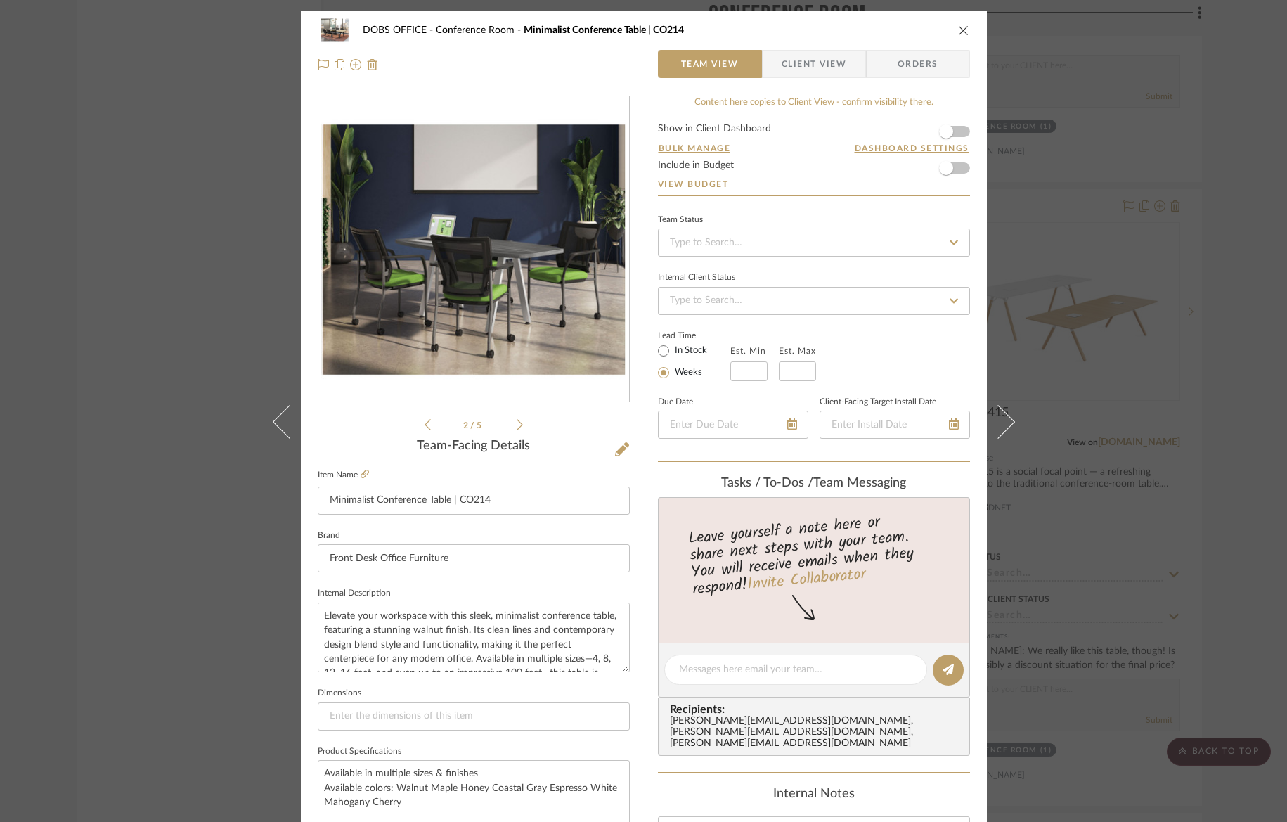
click at [517, 425] on icon at bounding box center [520, 424] width 6 height 13
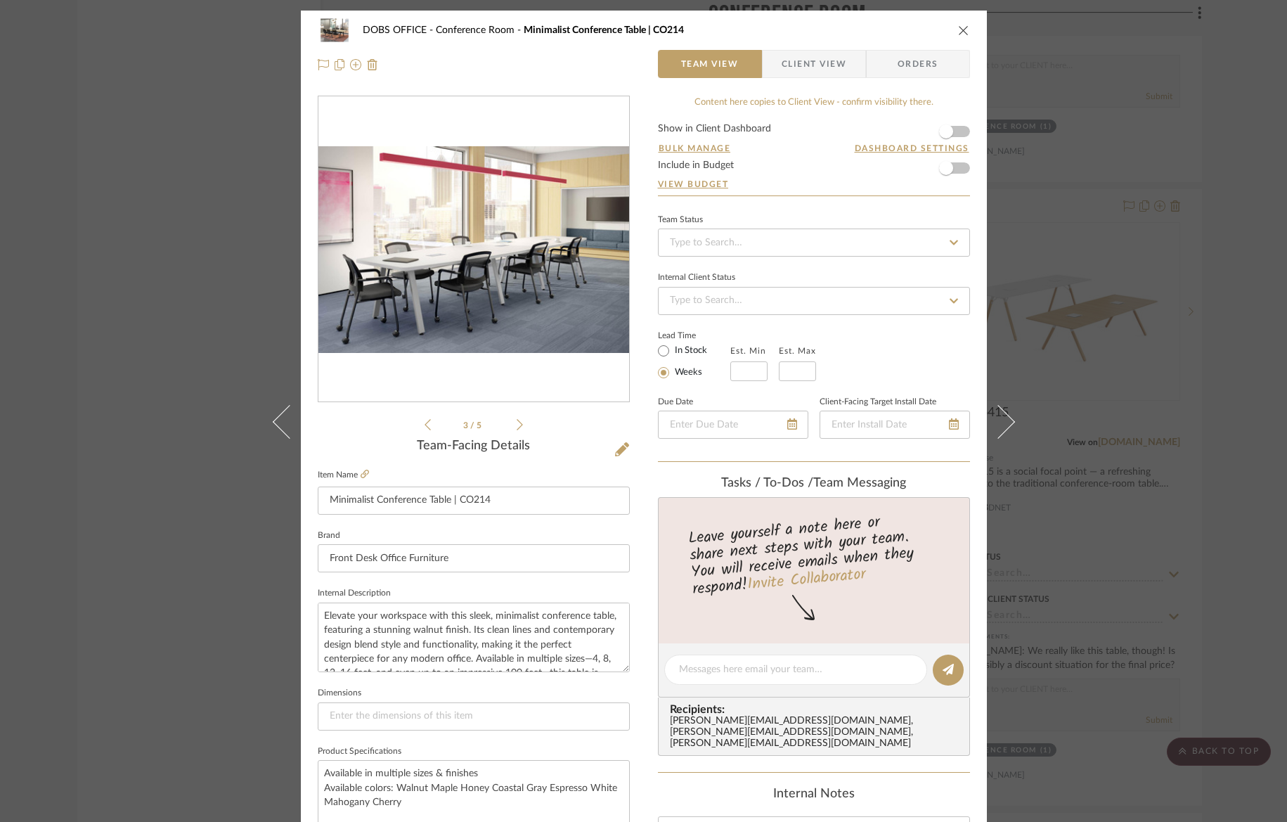
click at [155, 280] on div "DOBS OFFICE Conference Room Minimalist Conference Table | CO214 Team View Clien…" at bounding box center [643, 411] width 1287 height 822
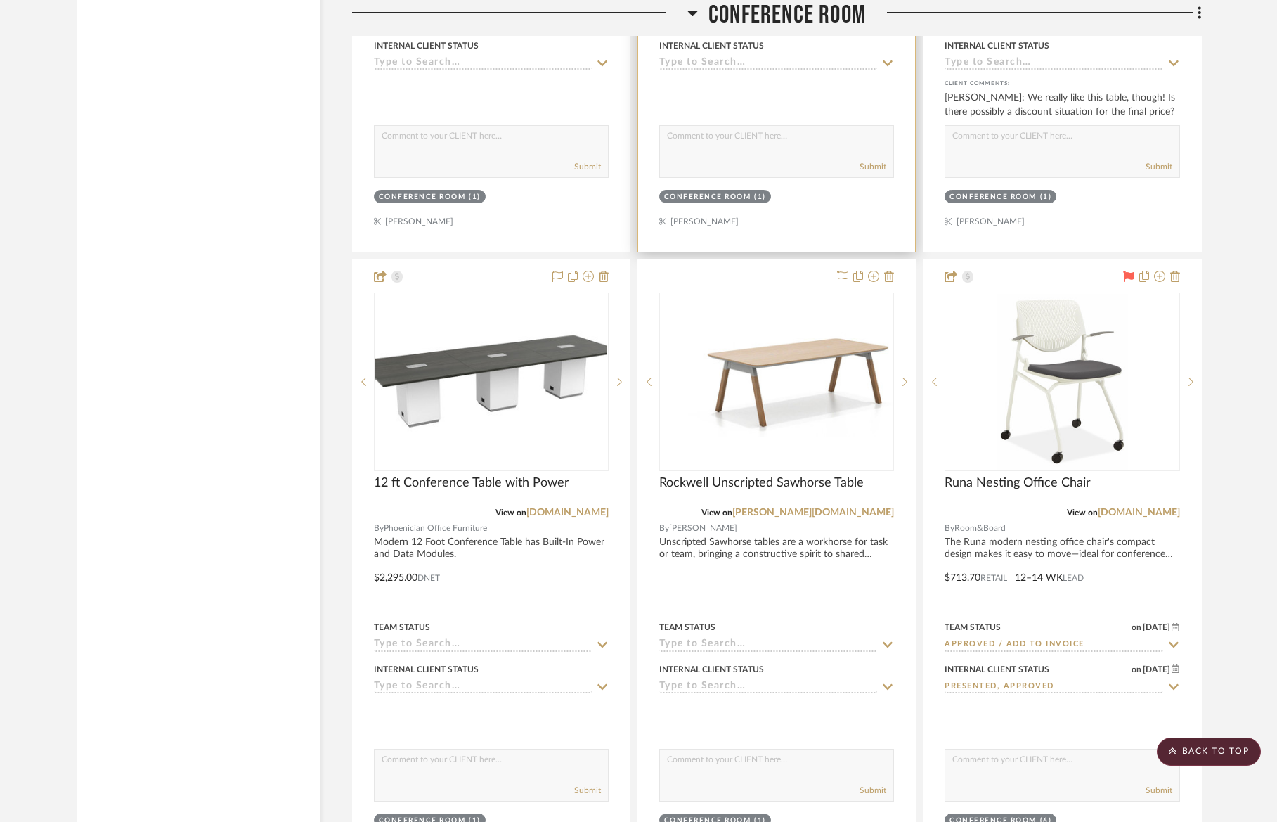
scroll to position [4611, 0]
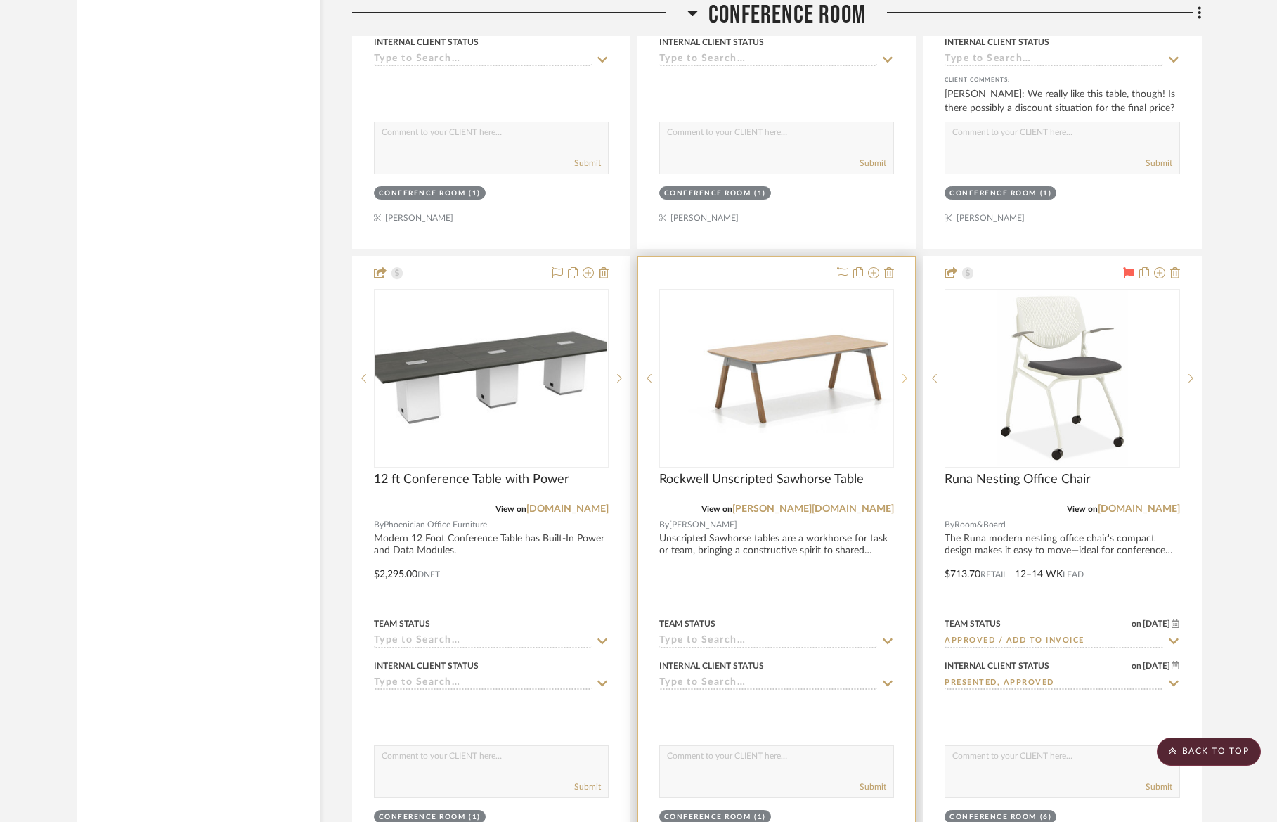
click at [901, 373] on sr-next-btn at bounding box center [904, 378] width 21 height 10
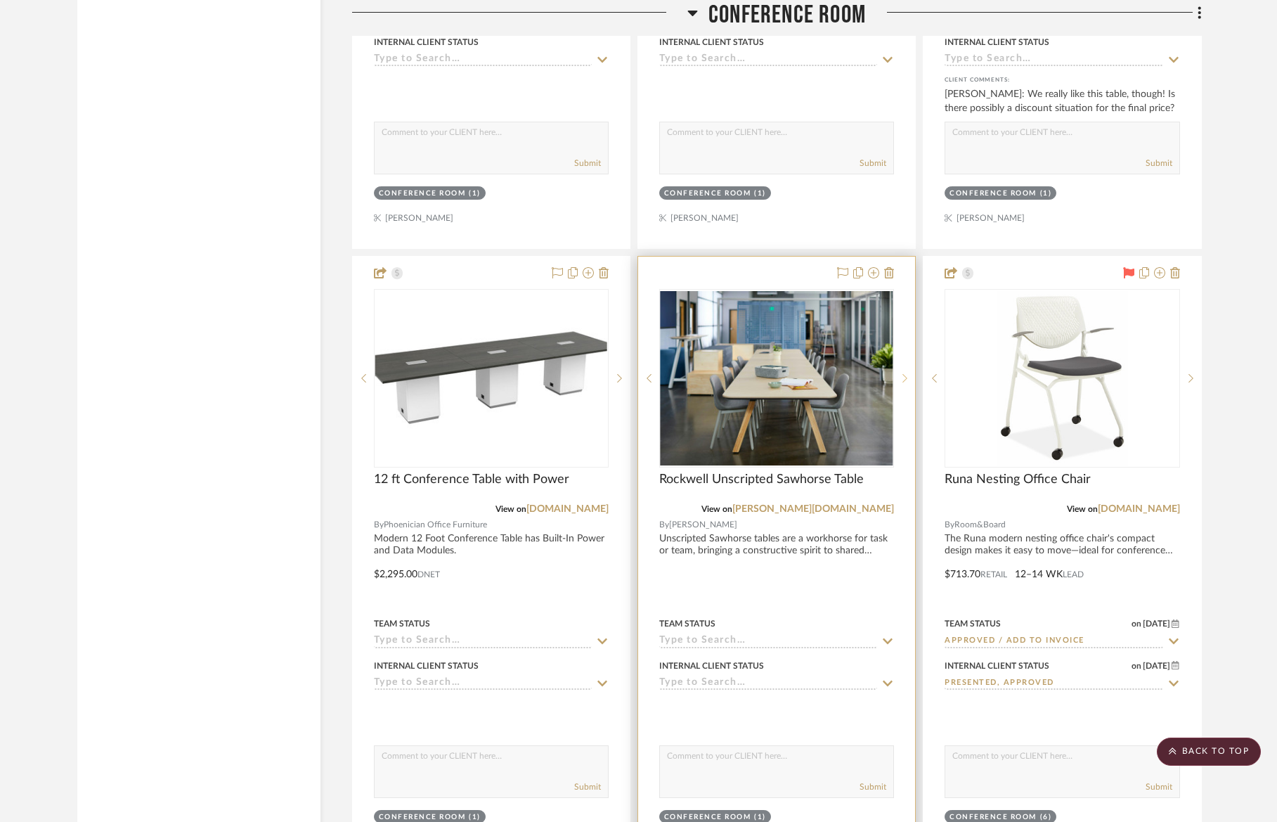
click at [901, 373] on sr-next-btn at bounding box center [904, 378] width 21 height 10
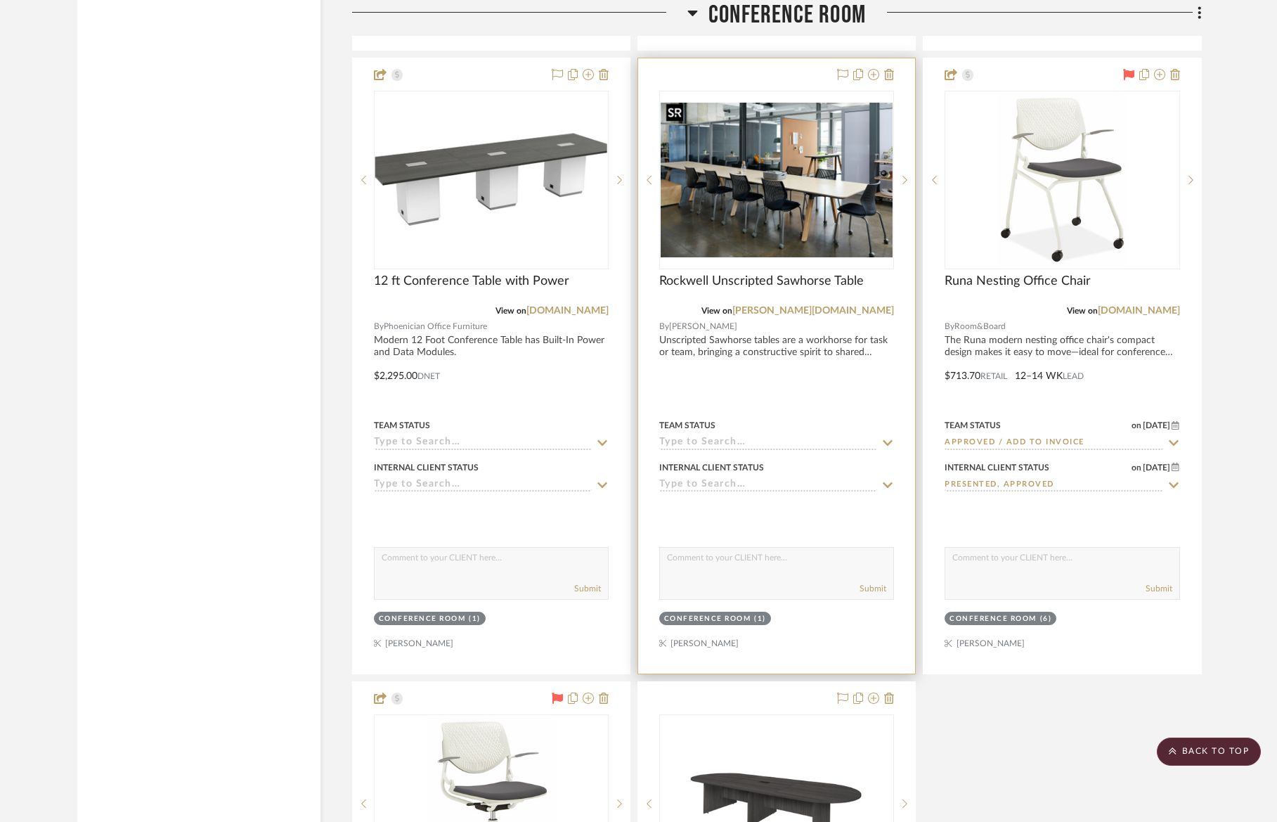
scroll to position [4808, 0]
click at [728, 181] on img "2" at bounding box center [777, 180] width 232 height 155
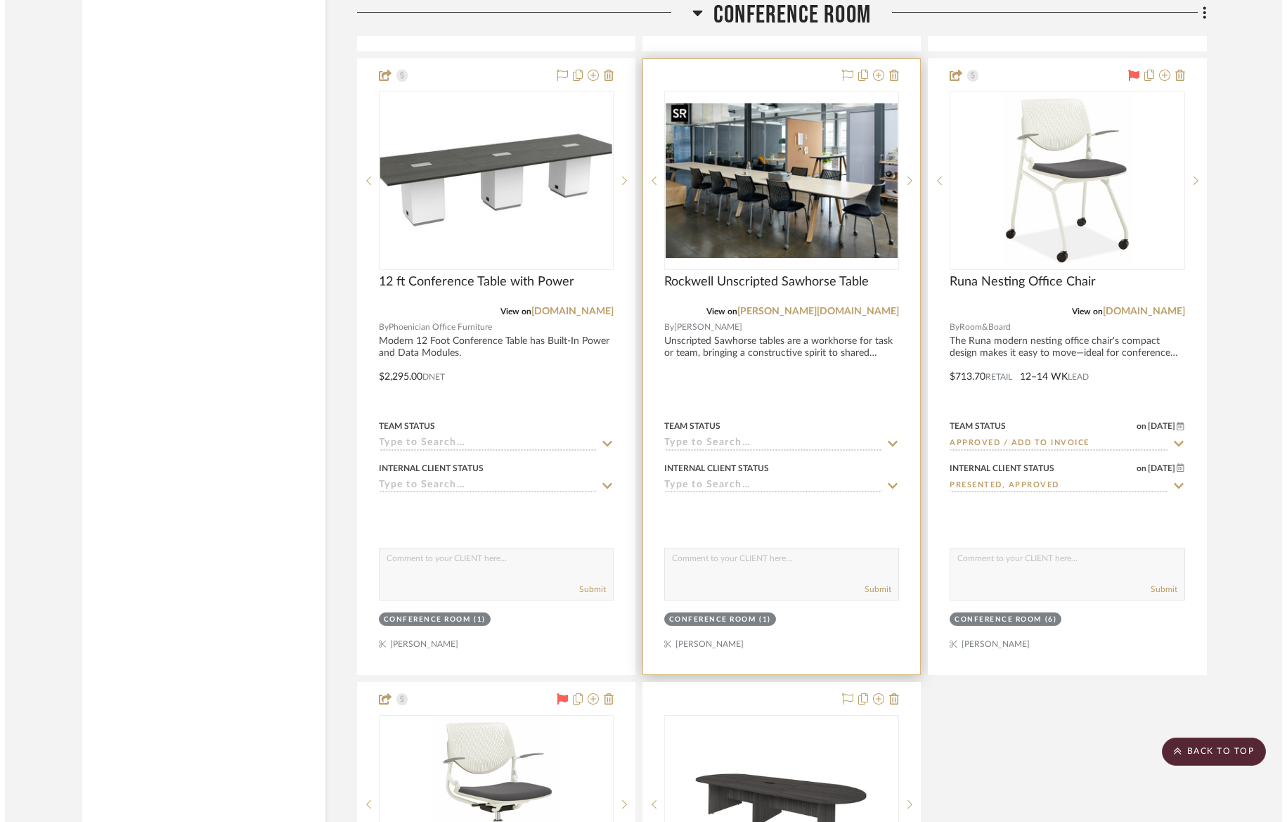
scroll to position [0, 0]
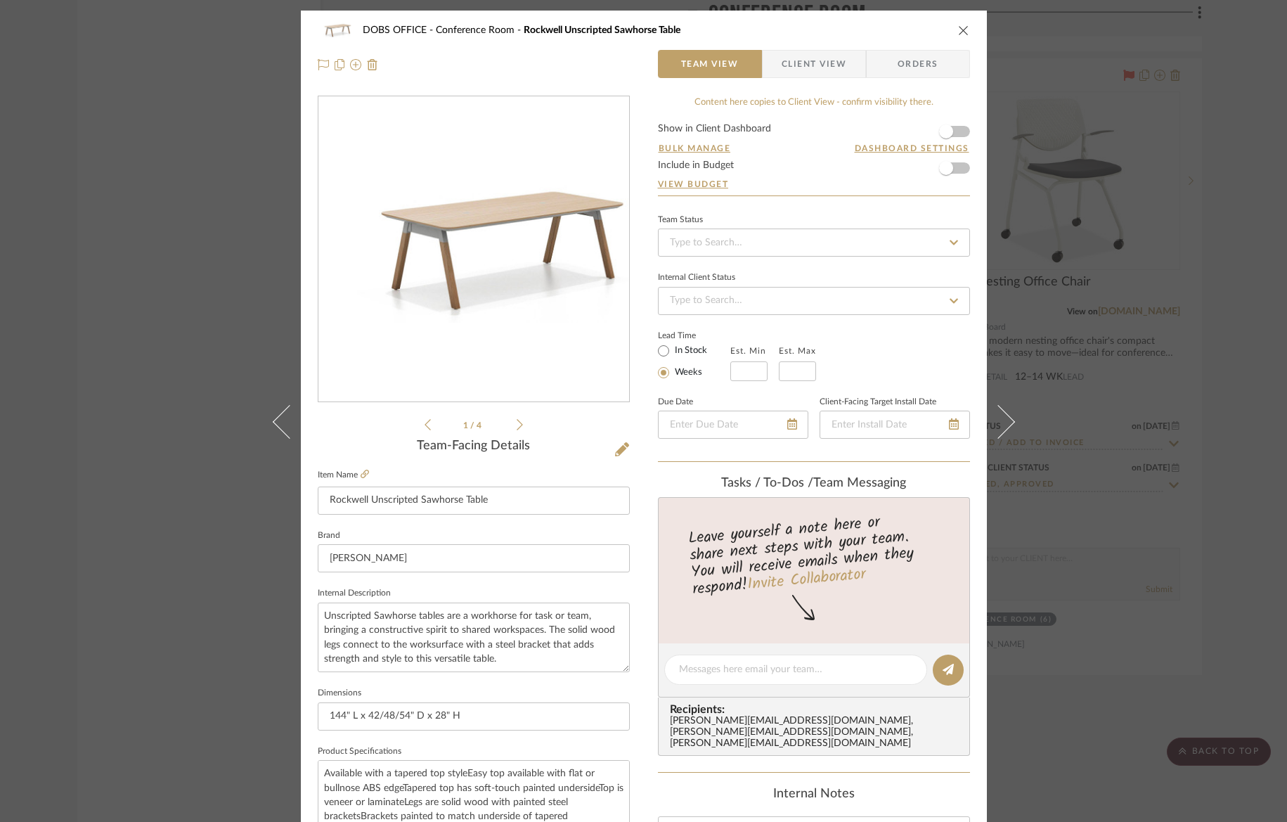
click at [510, 431] on li "1 / 4" at bounding box center [474, 424] width 86 height 17
click at [510, 427] on li "1 / 4" at bounding box center [474, 424] width 86 height 17
click at [517, 424] on icon at bounding box center [520, 424] width 6 height 13
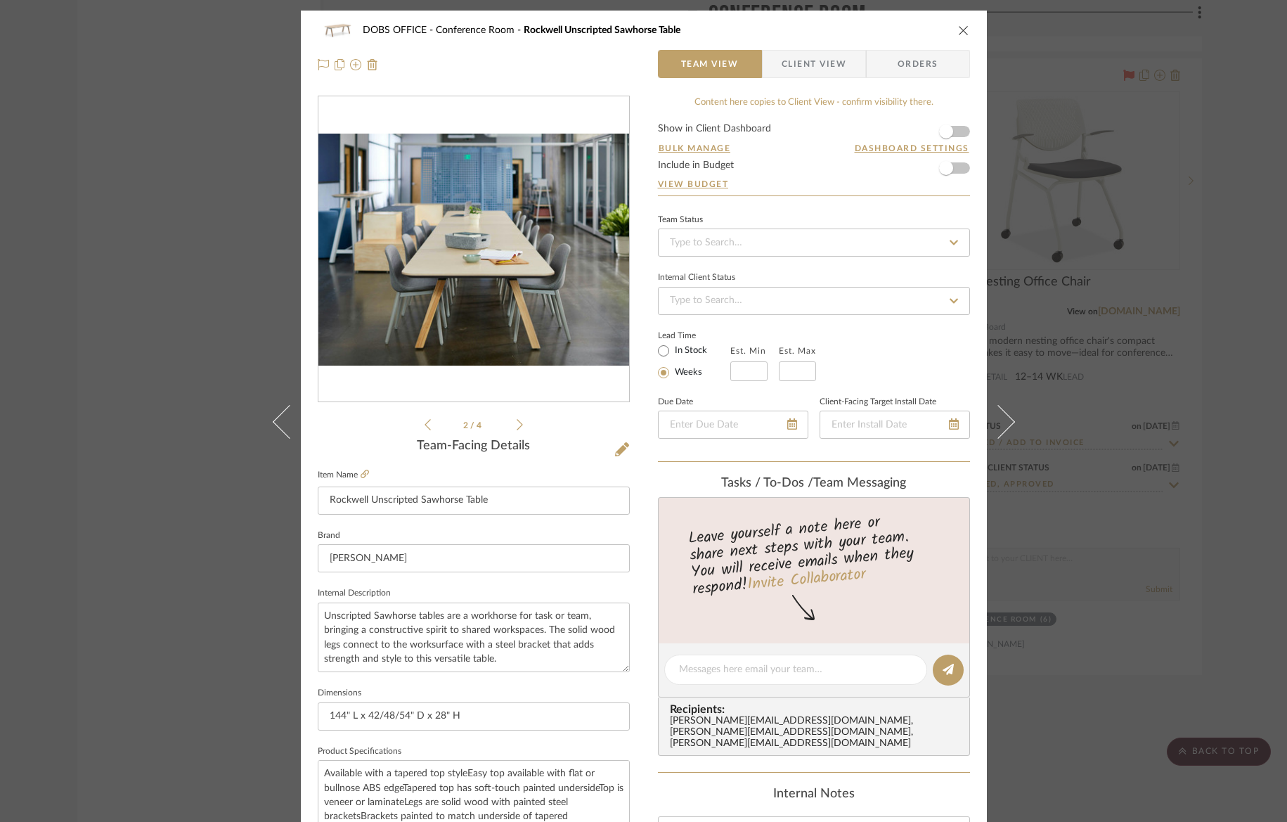
click at [517, 423] on icon at bounding box center [520, 424] width 6 height 11
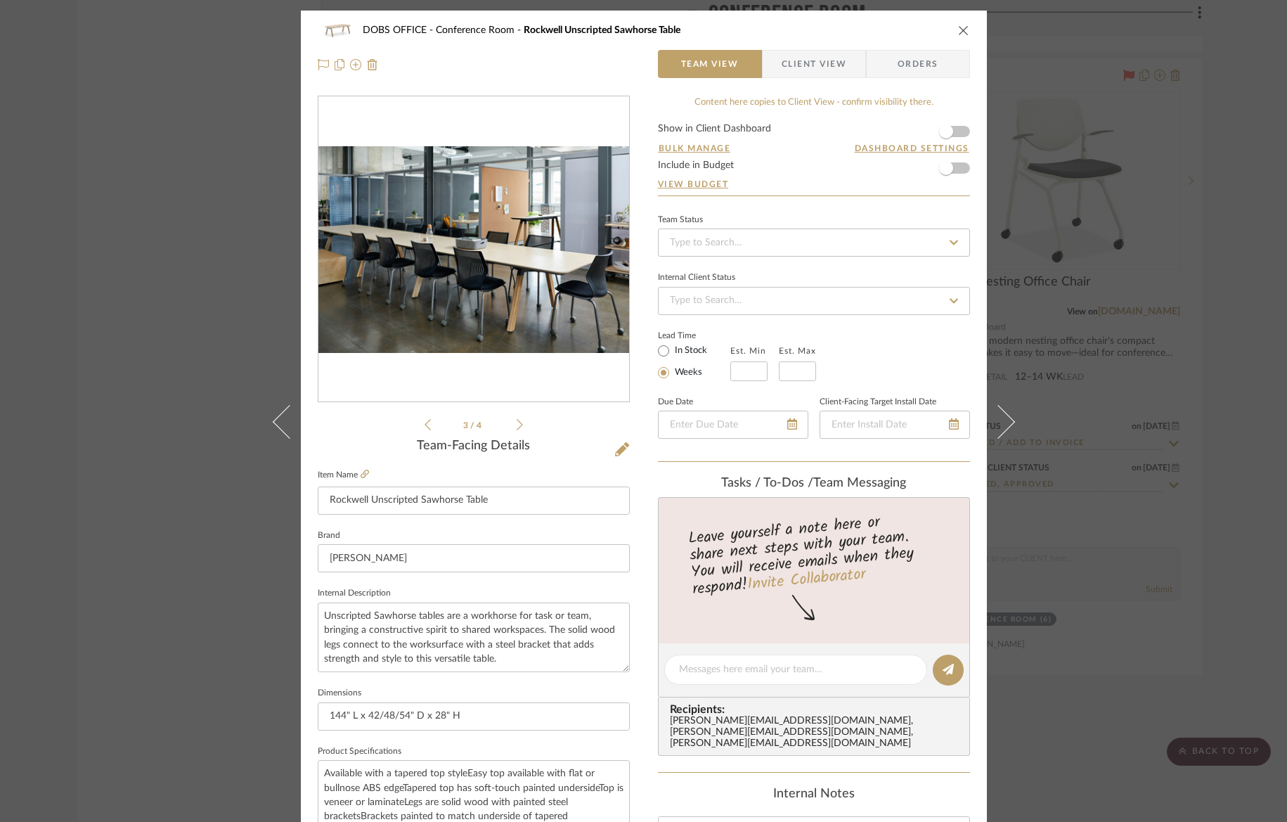
click at [517, 423] on icon at bounding box center [520, 424] width 6 height 11
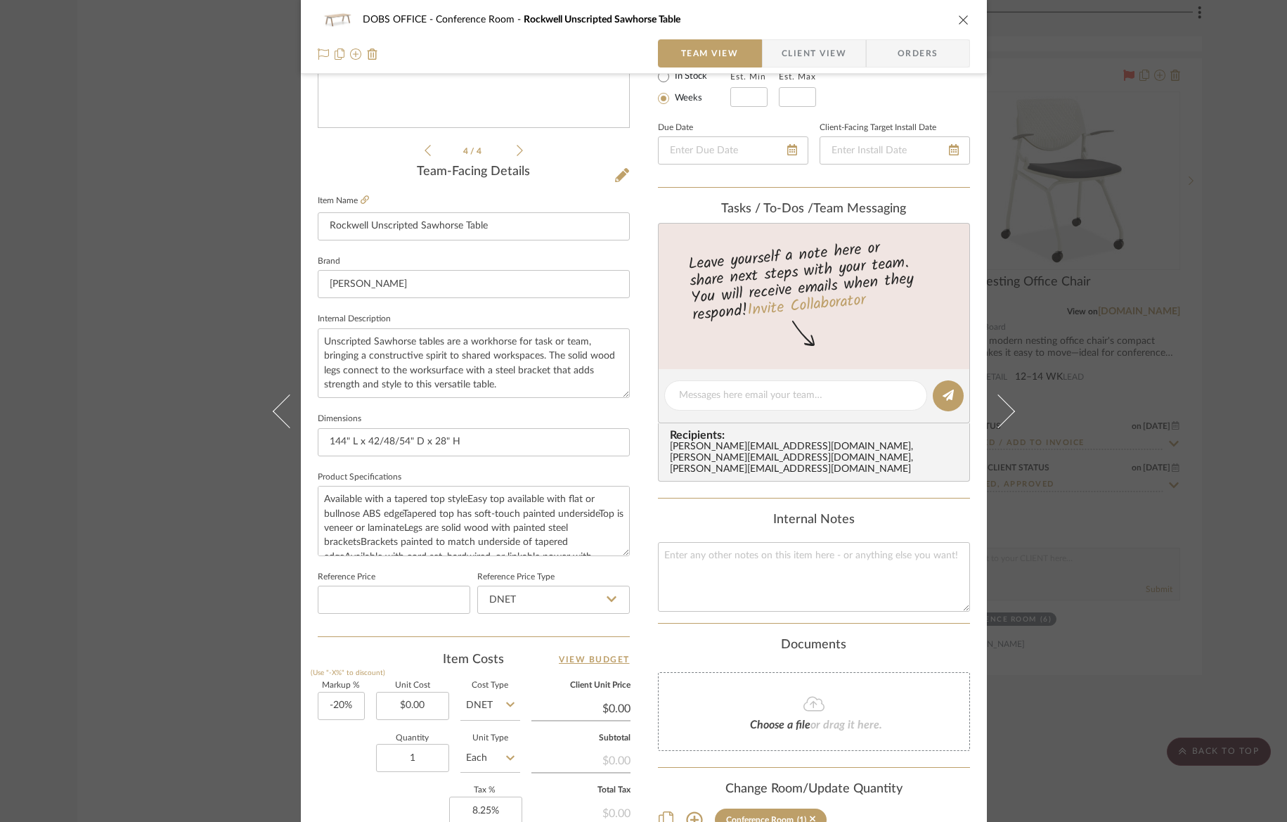
scroll to position [196, 0]
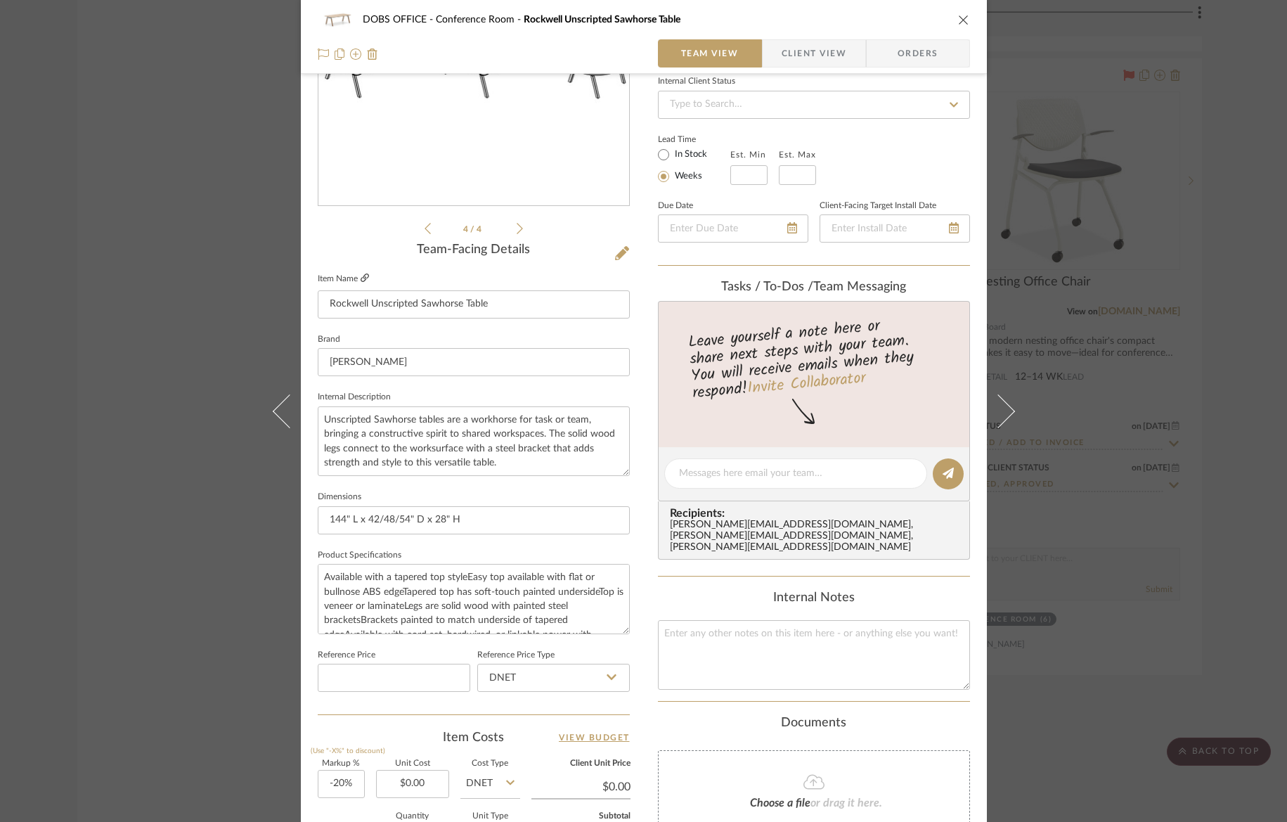
click at [361, 278] on icon at bounding box center [365, 277] width 8 height 8
click at [123, 193] on div "DOBS OFFICE Conference Room Rockwell Unscripted Sawhorse Table Team View Client…" at bounding box center [643, 411] width 1287 height 822
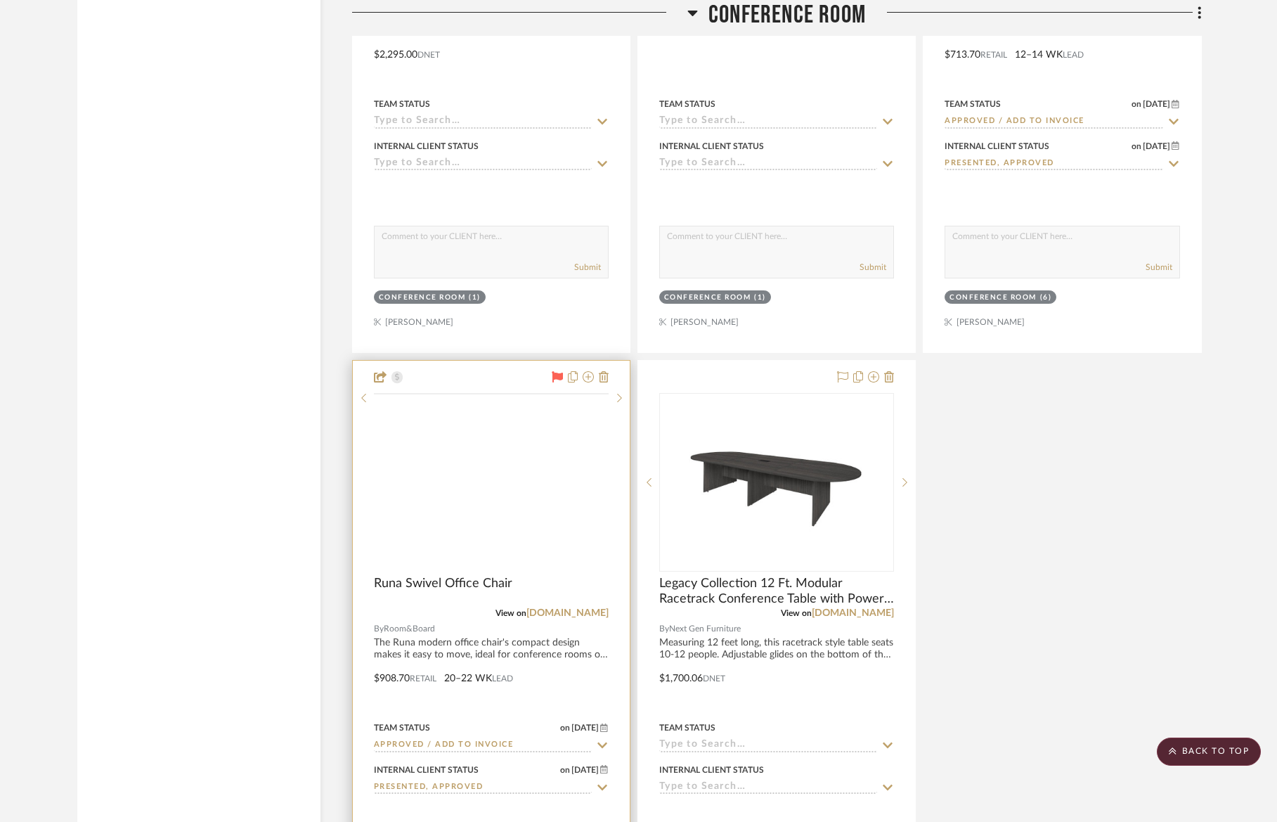
scroll to position [5213, 0]
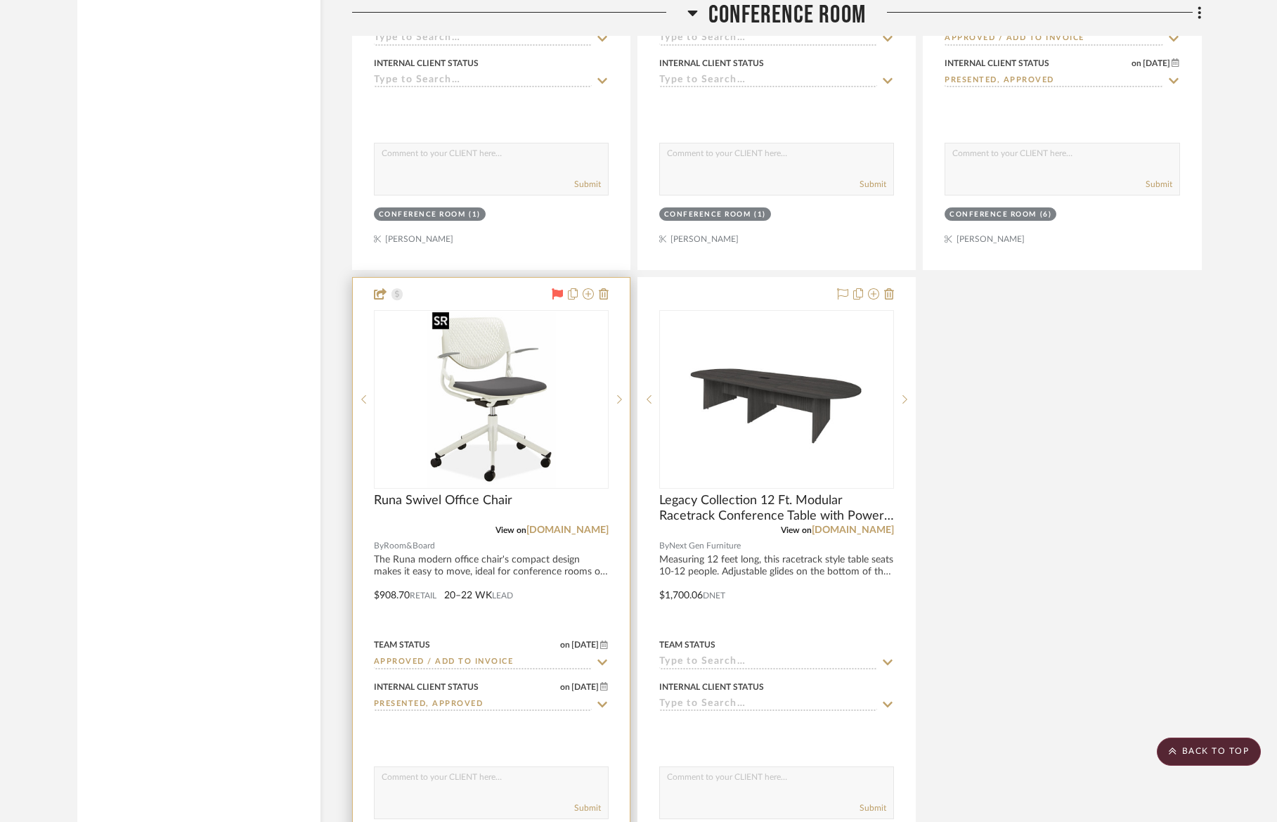
click at [493, 444] on img "0" at bounding box center [491, 399] width 129 height 176
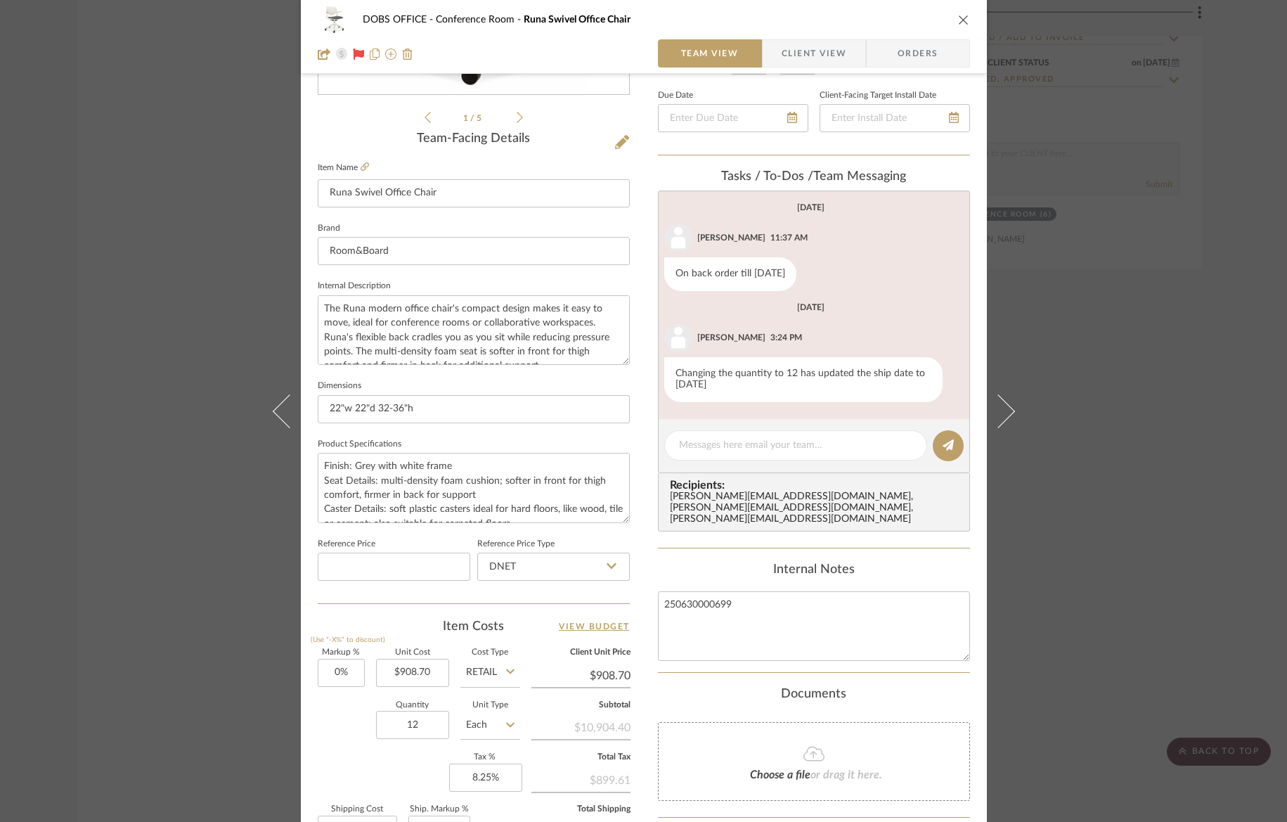
scroll to position [484, 0]
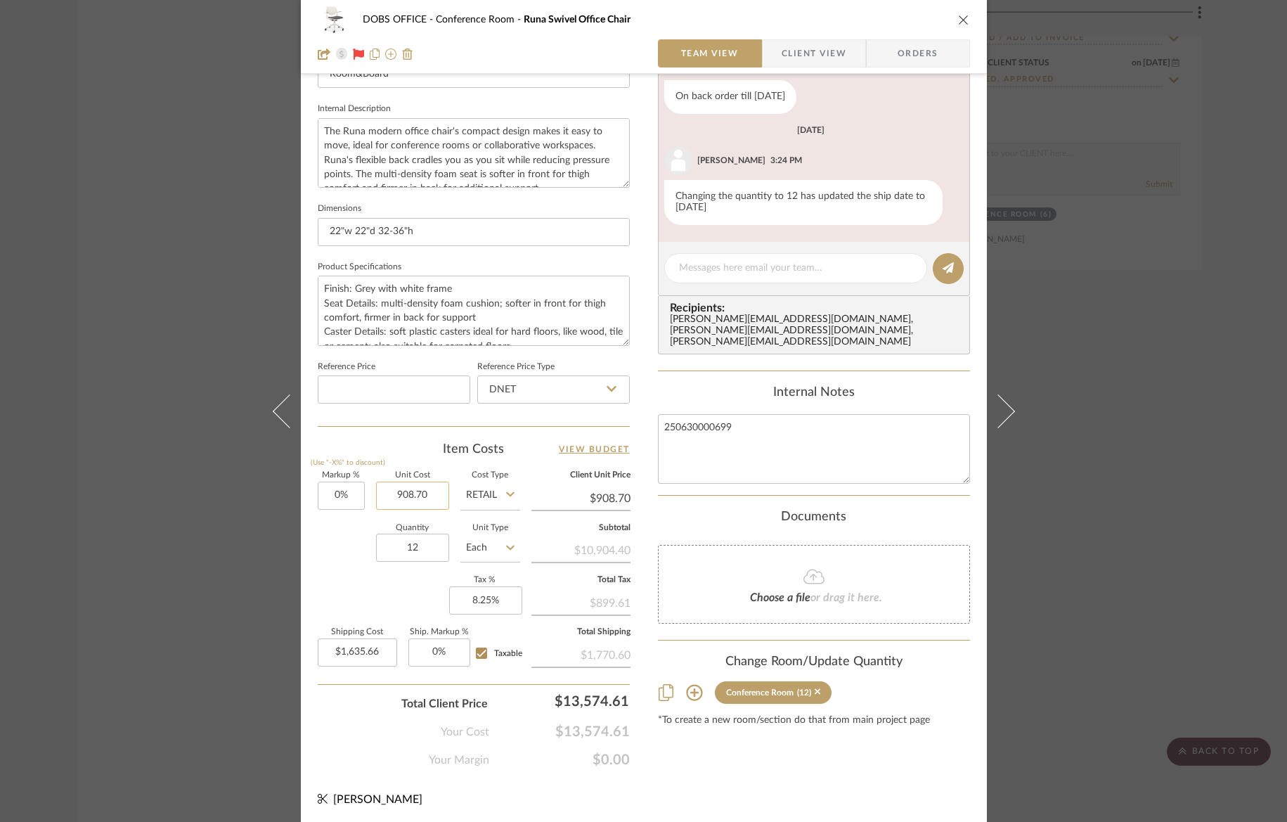
click at [430, 496] on input "908.70" at bounding box center [412, 496] width 73 height 28
type input "699"
type input "0"
type input "$699.00"
click at [356, 496] on input "0" at bounding box center [341, 496] width 47 height 28
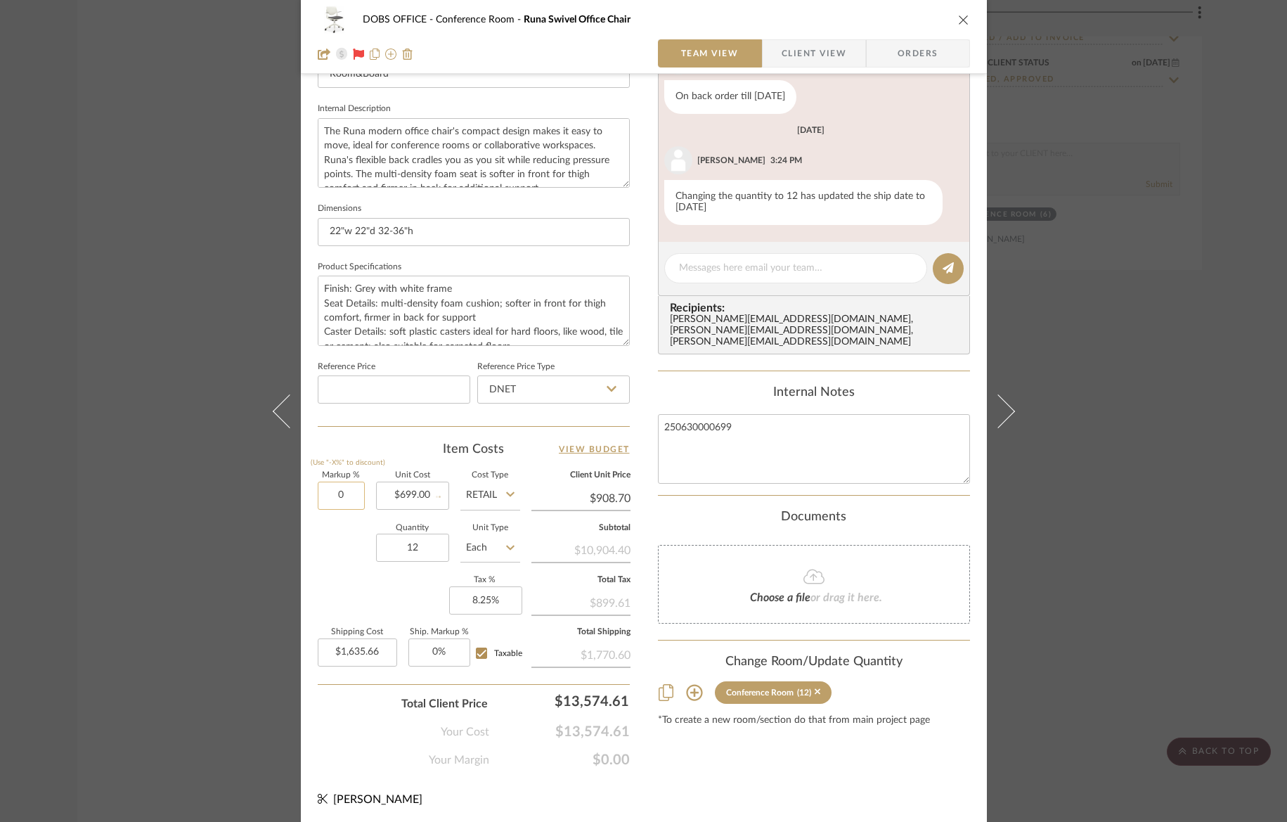
type input "$699.00"
type input "$1,258.20"
type input "30%"
click at [347, 548] on div "Quantity 12 Unit Type Each" at bounding box center [419, 549] width 202 height 50
type input "$908.70"
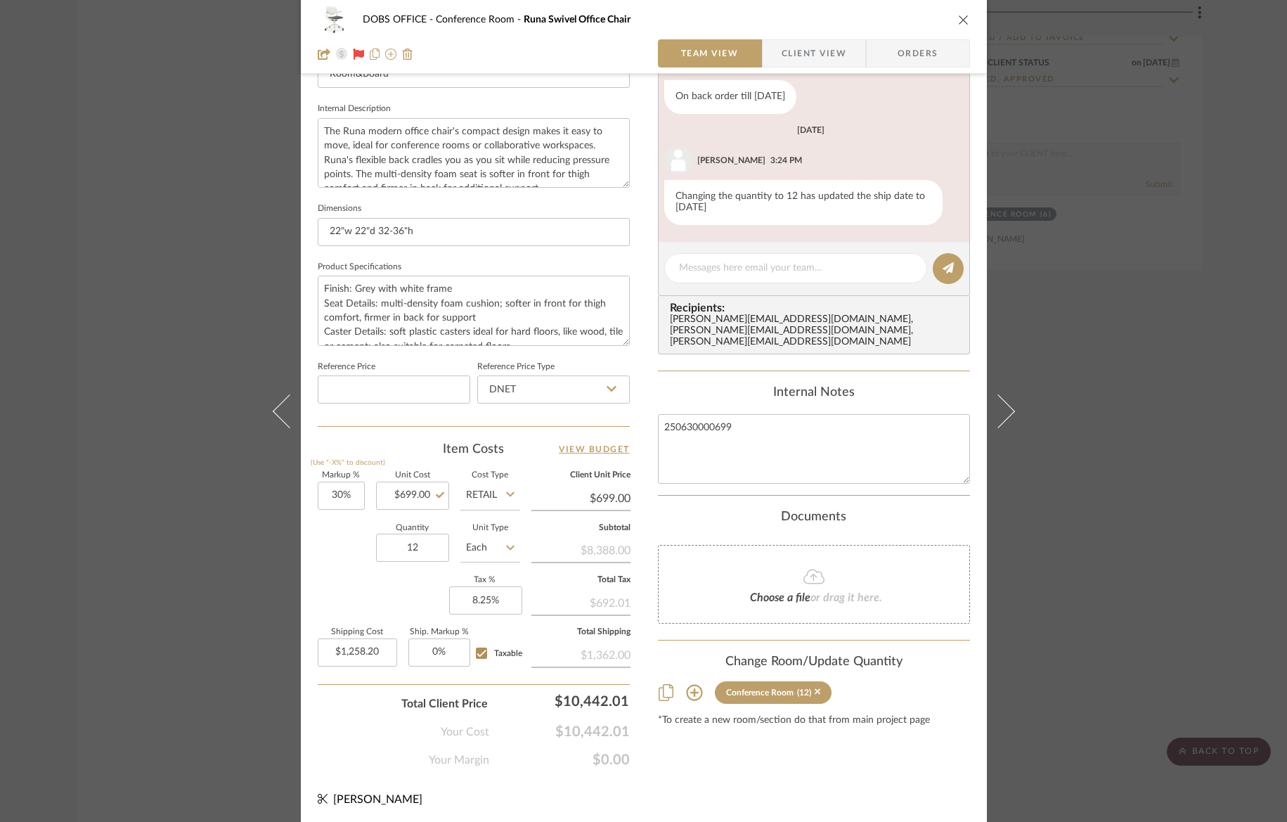
type input "$1,635.66"
click at [217, 512] on div "DOBS OFFICE Conference Room Runa Swivel Office Chair Team View Client View Orde…" at bounding box center [643, 411] width 1287 height 822
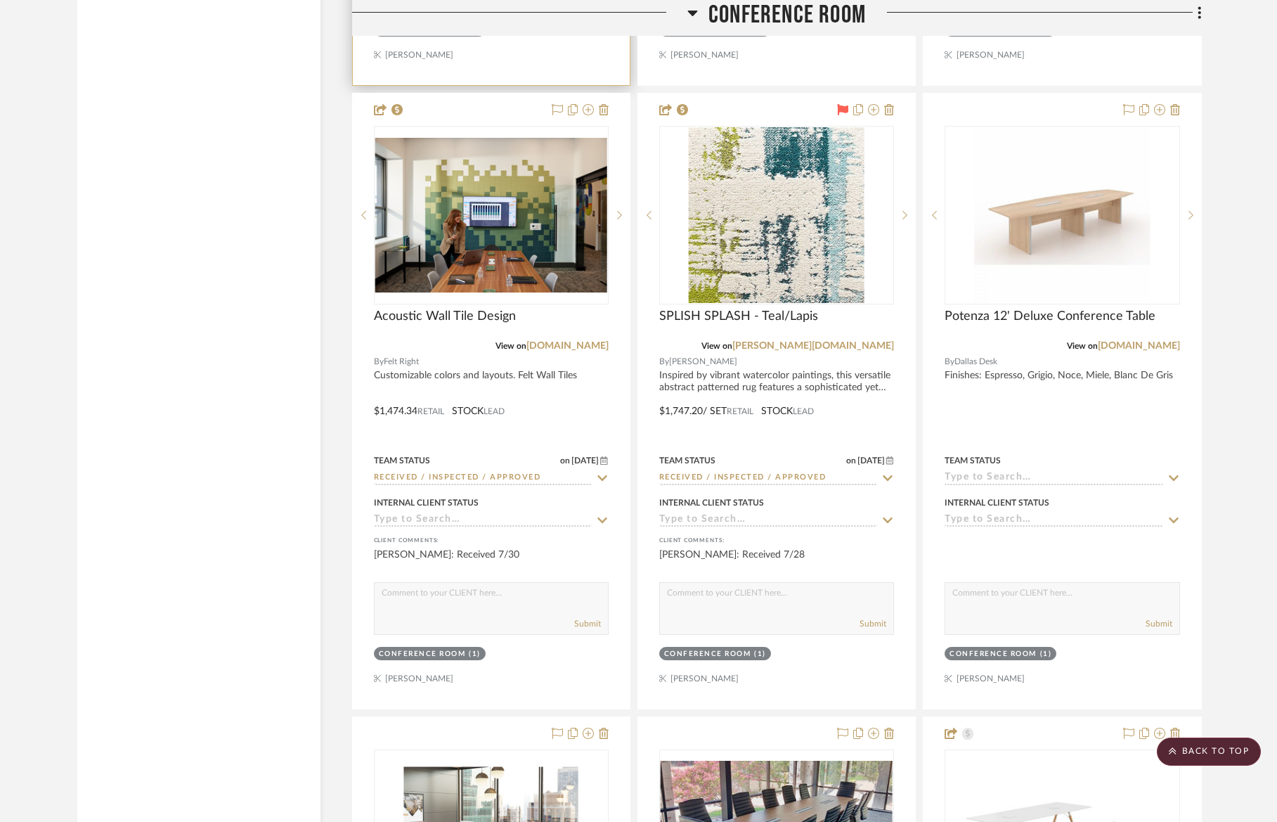
scroll to position [3352, 0]
